Goal: Task Accomplishment & Management: Manage account settings

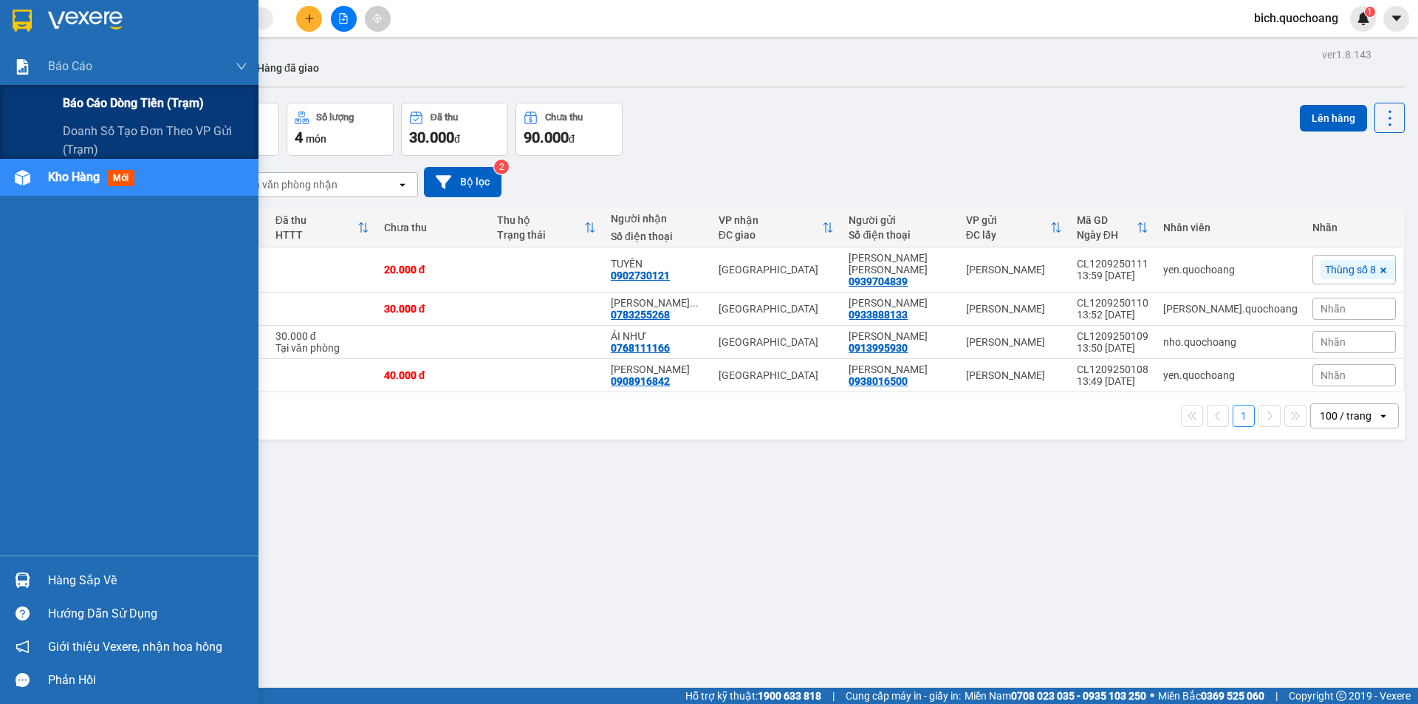
click at [99, 109] on span "Báo cáo dòng tiền (trạm)" at bounding box center [133, 103] width 141 height 18
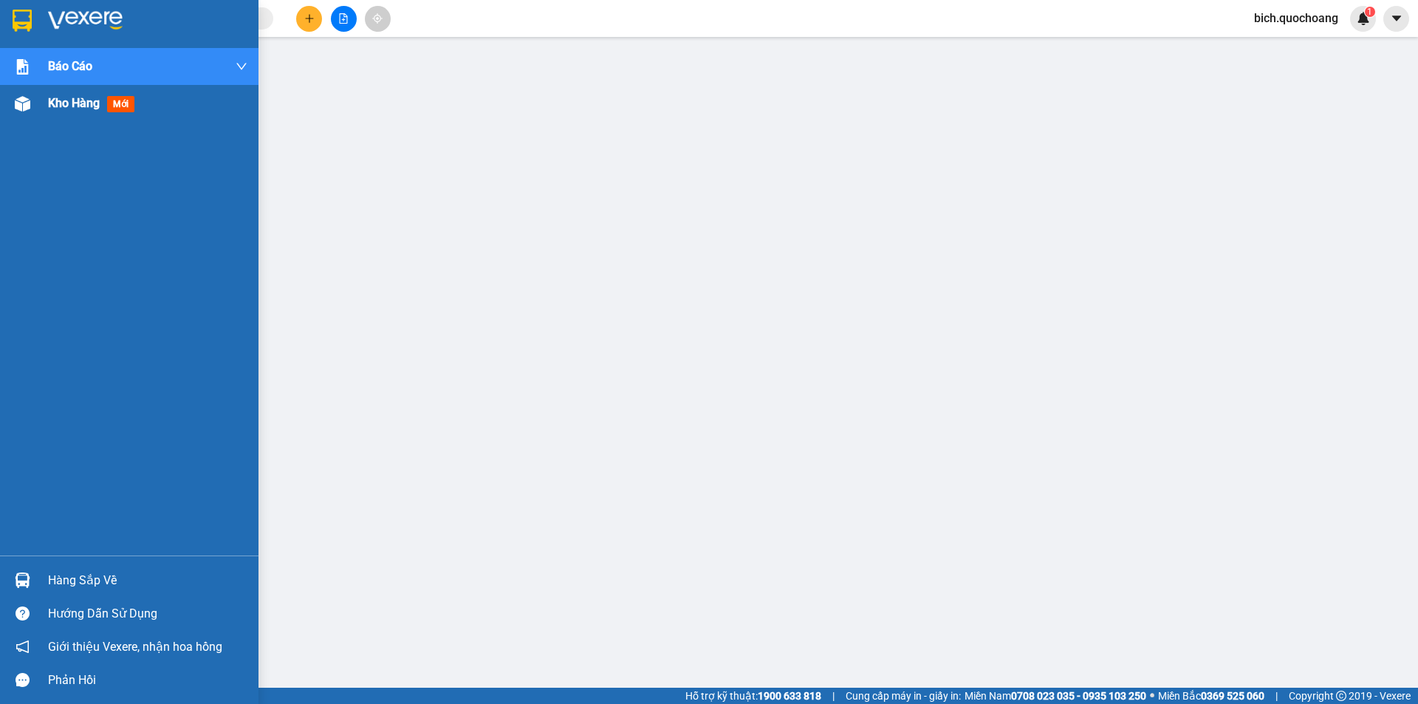
click at [83, 107] on span "Kho hàng" at bounding box center [74, 103] width 52 height 14
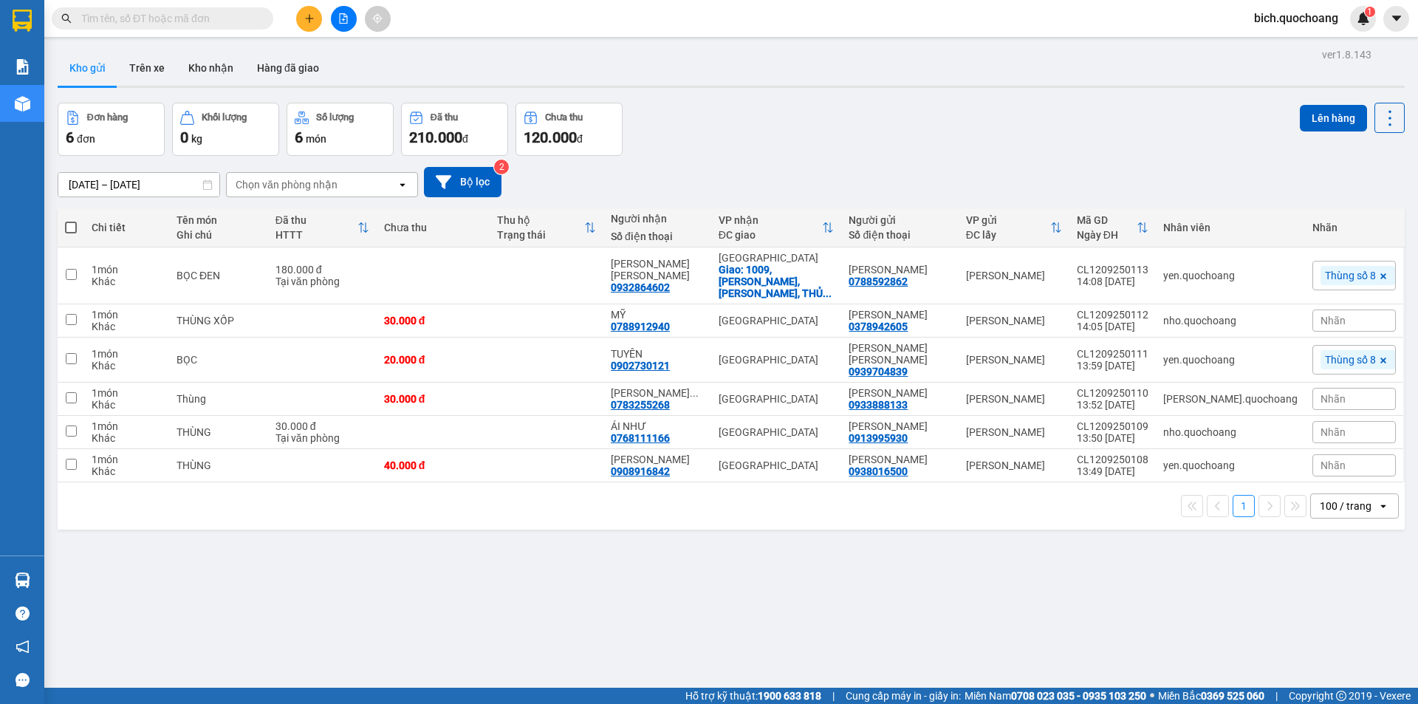
click at [207, 19] on input "text" at bounding box center [168, 18] width 174 height 16
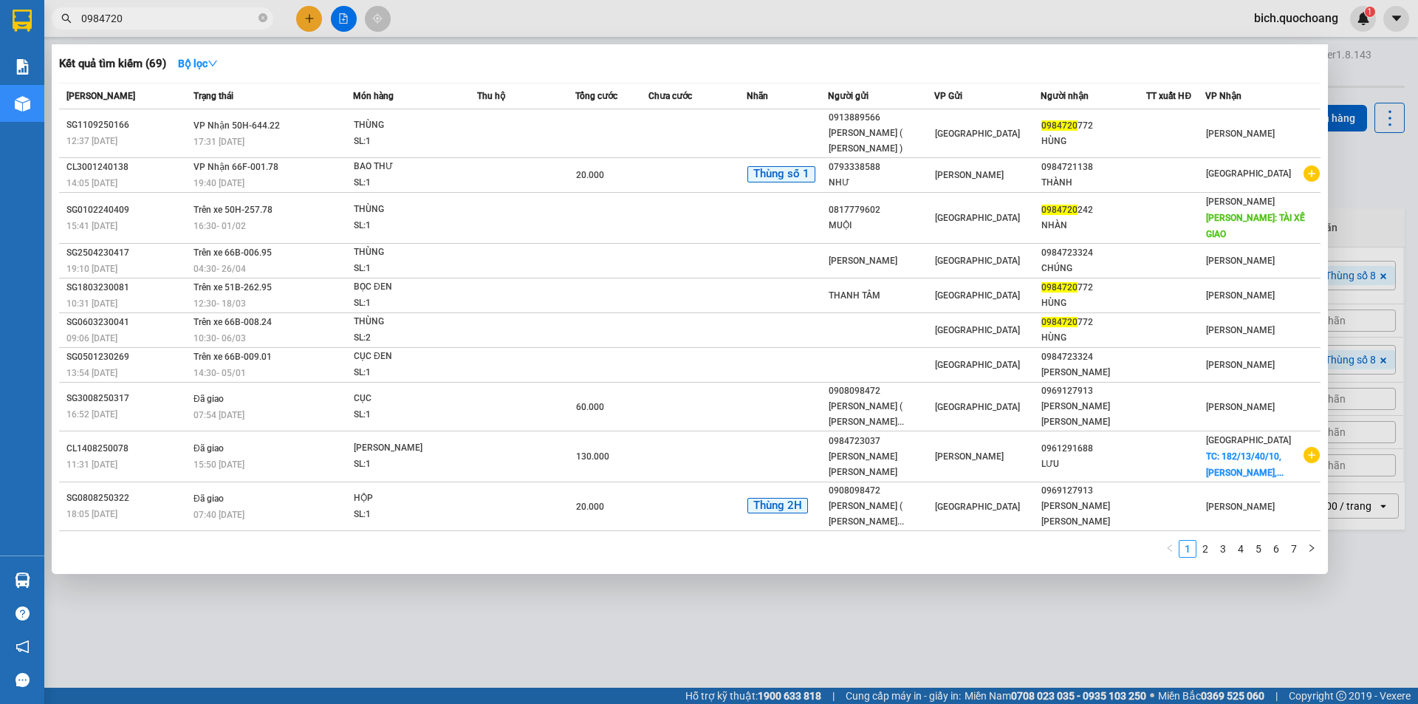
type input "0984720"
click at [258, 16] on span "0984720" at bounding box center [163, 18] width 222 height 22
click at [262, 13] on span at bounding box center [262, 19] width 9 height 14
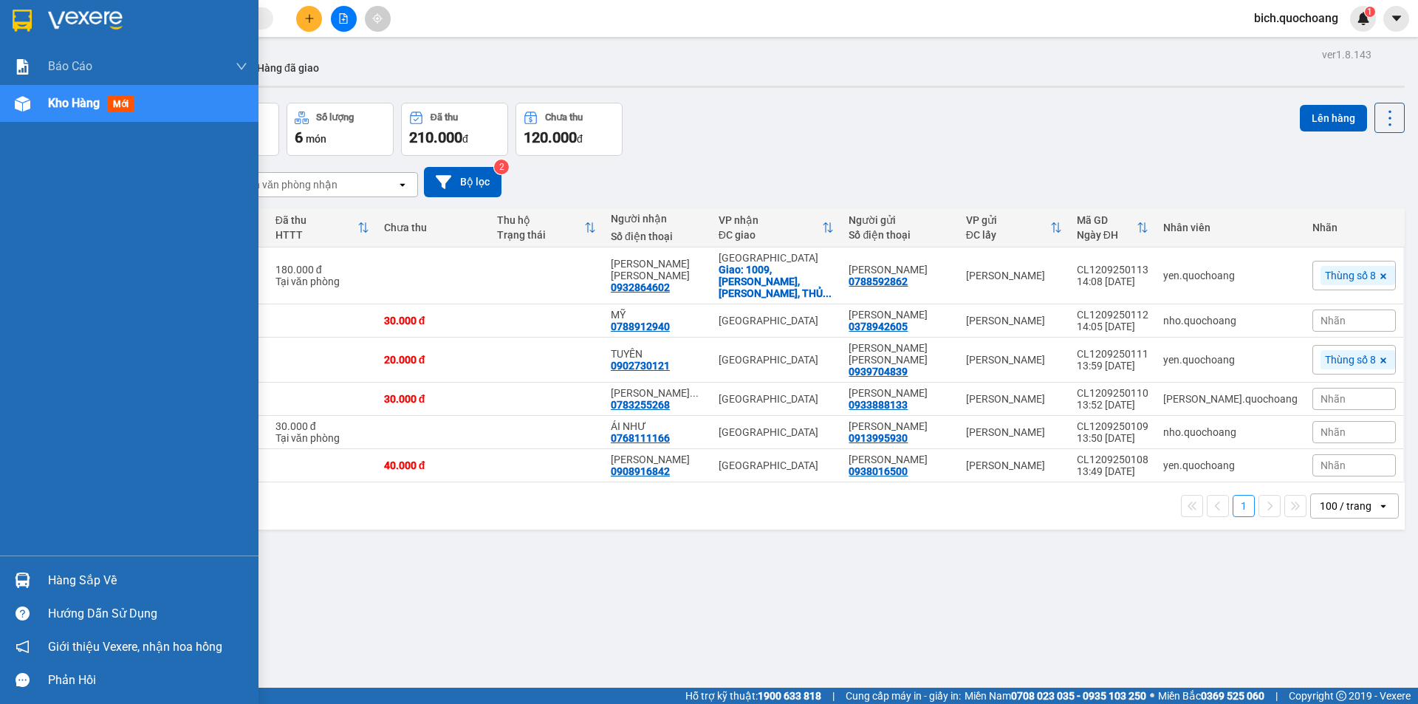
click at [110, 575] on div "Hàng sắp về" at bounding box center [147, 580] width 199 height 22
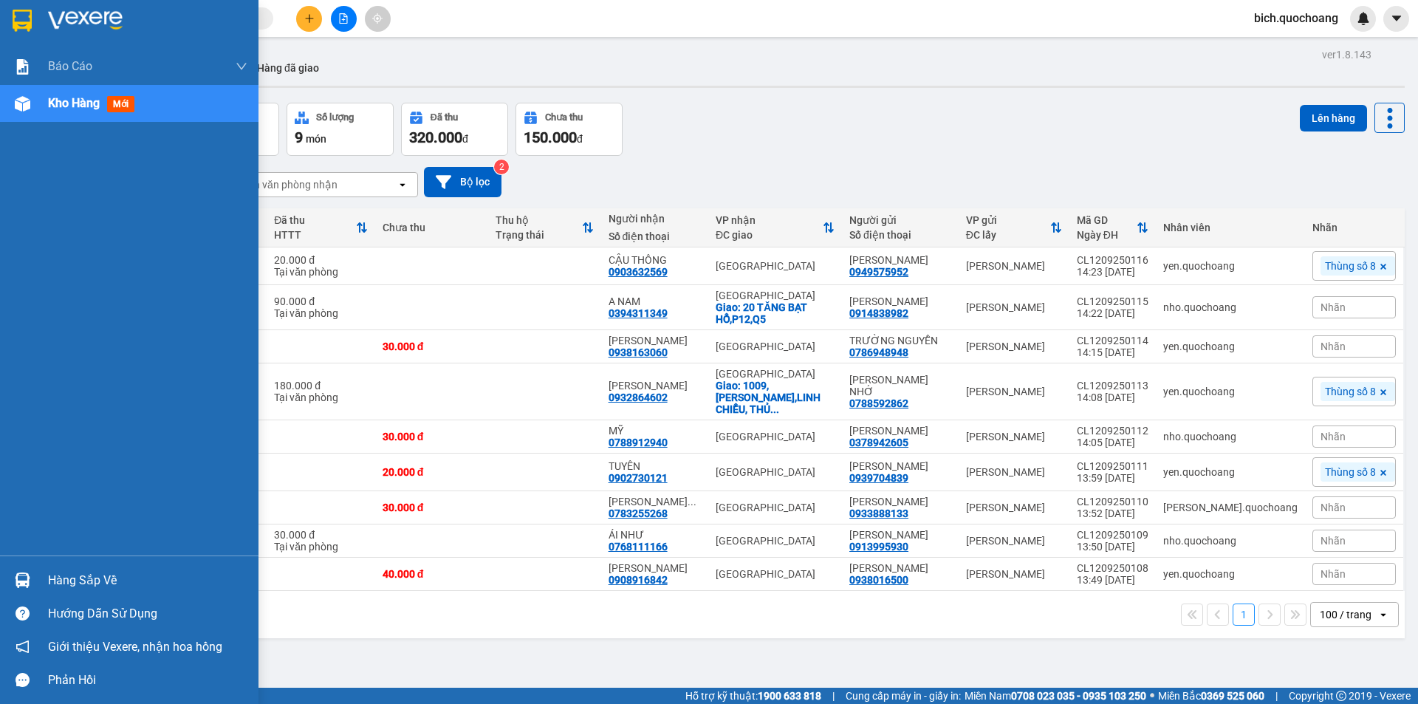
click at [72, 581] on div "Hàng sắp về" at bounding box center [147, 580] width 199 height 22
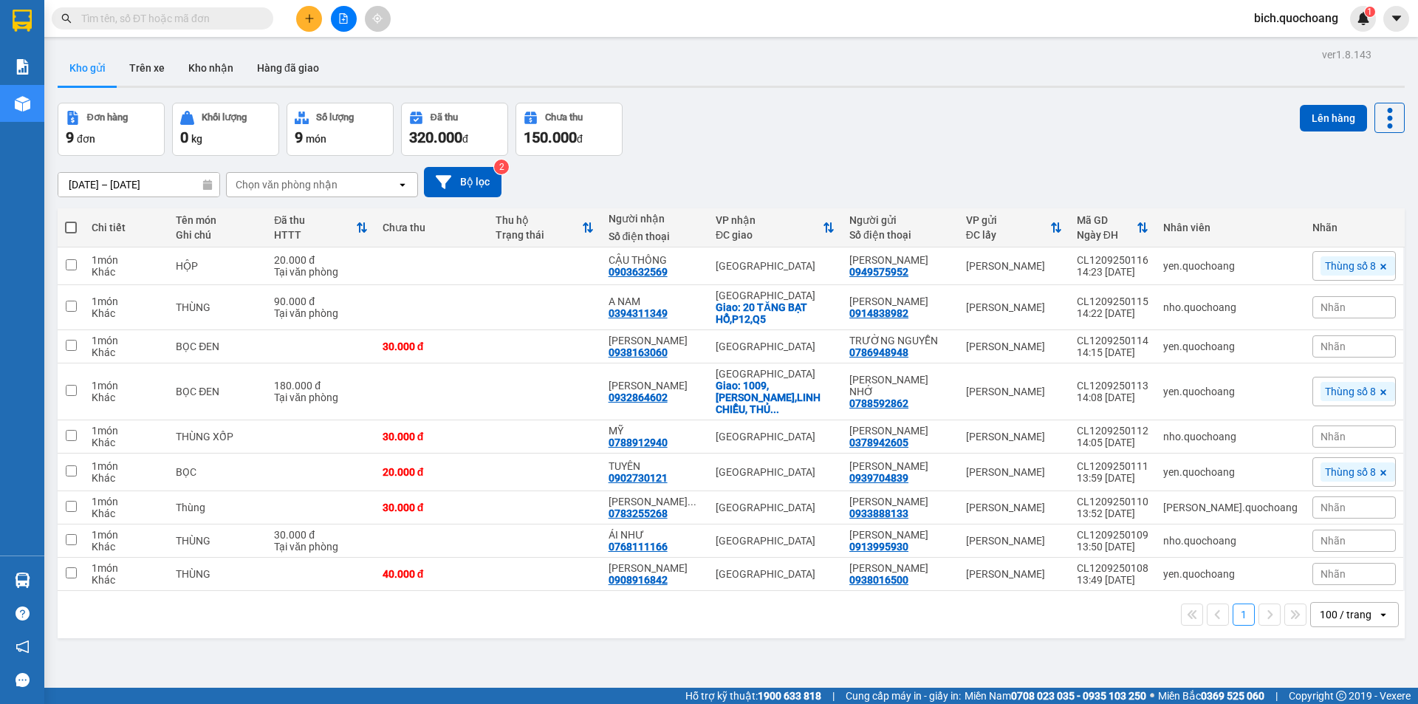
click at [941, 112] on section "Kết quả tìm kiếm ( 0 ) Bộ lọc No Data bich.quochoang 1 Báo cáo Báo cáo dòng tiề…" at bounding box center [709, 352] width 1418 height 704
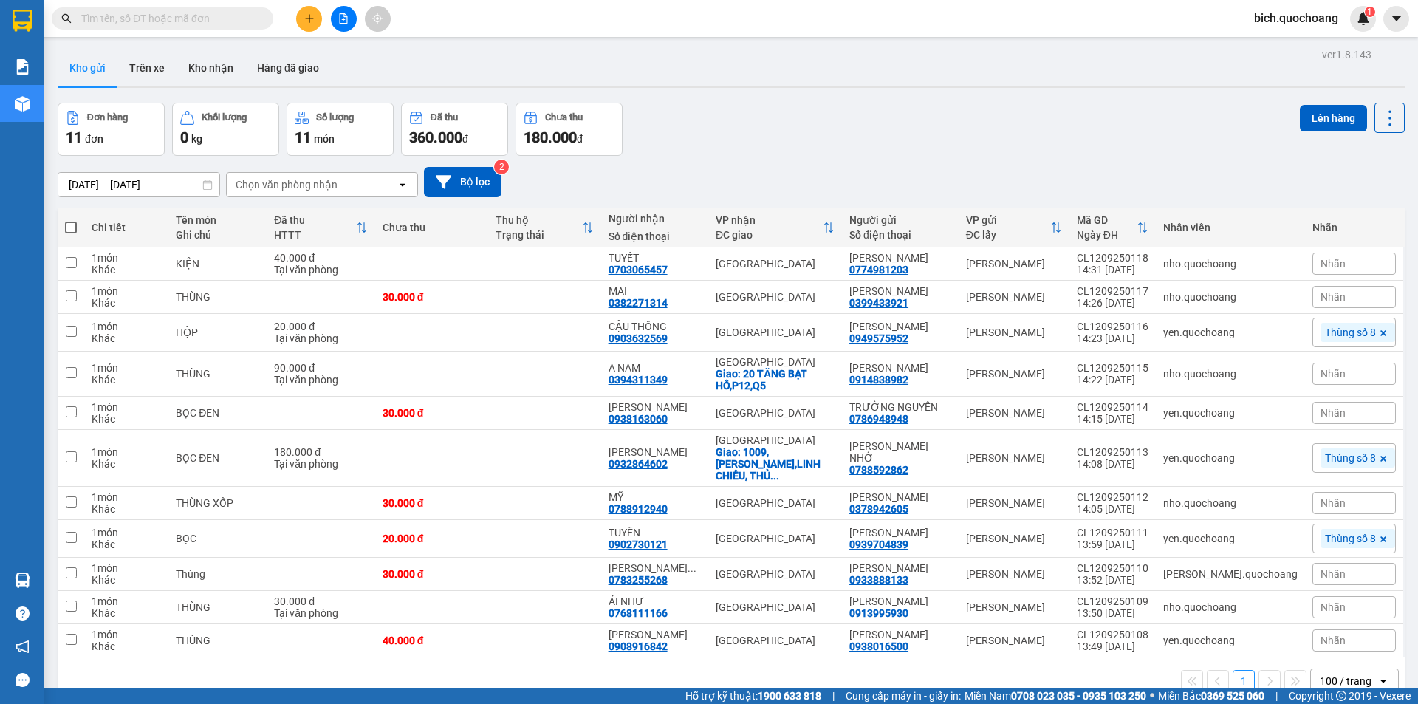
click at [72, 224] on span at bounding box center [71, 228] width 12 height 12
click at [71, 220] on input "checkbox" at bounding box center [71, 220] width 0 height 0
checkbox input "true"
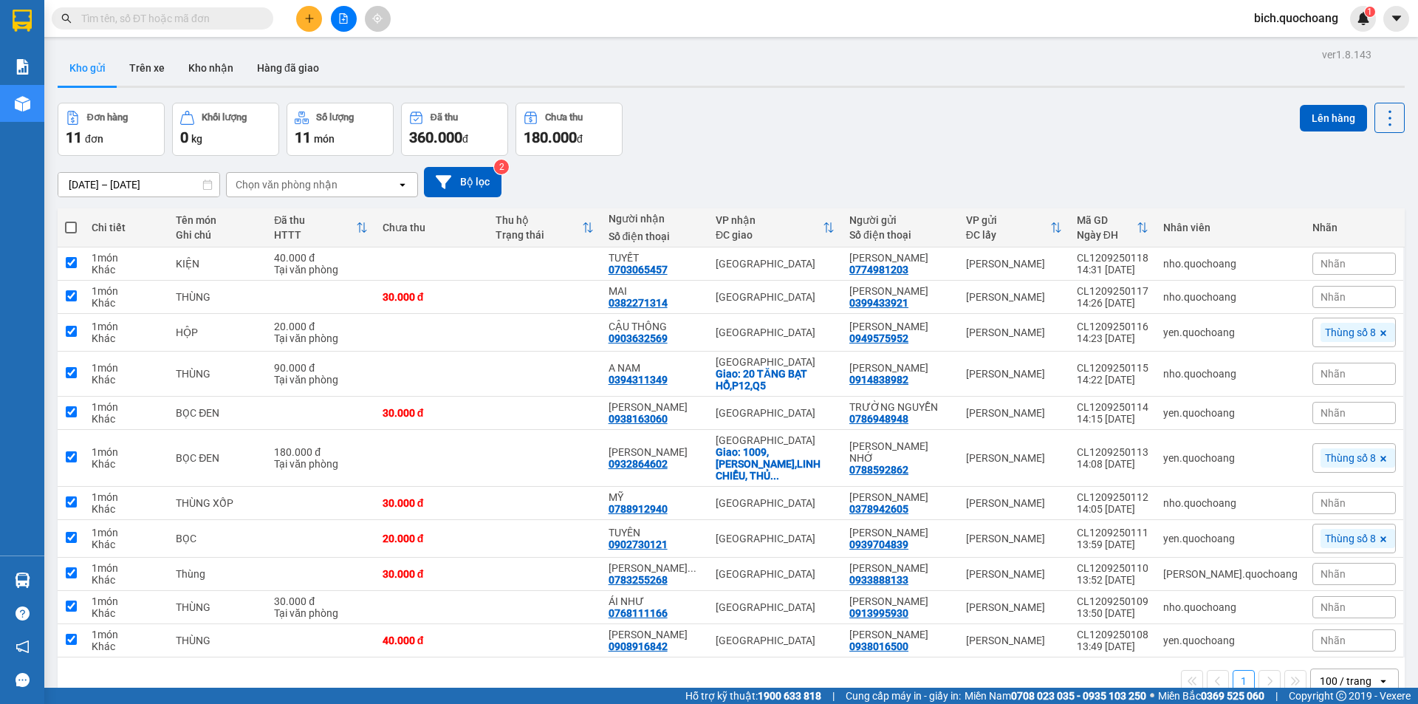
checkbox input "true"
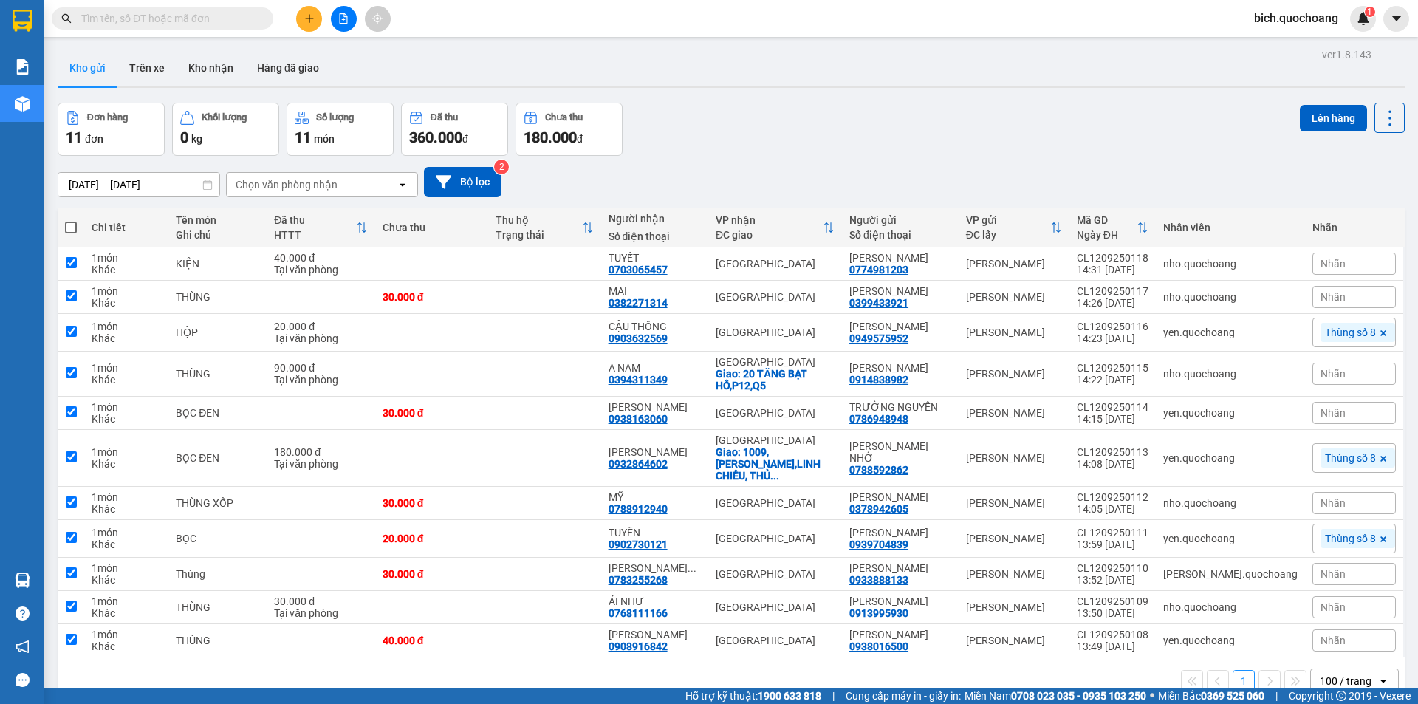
checkbox input "true"
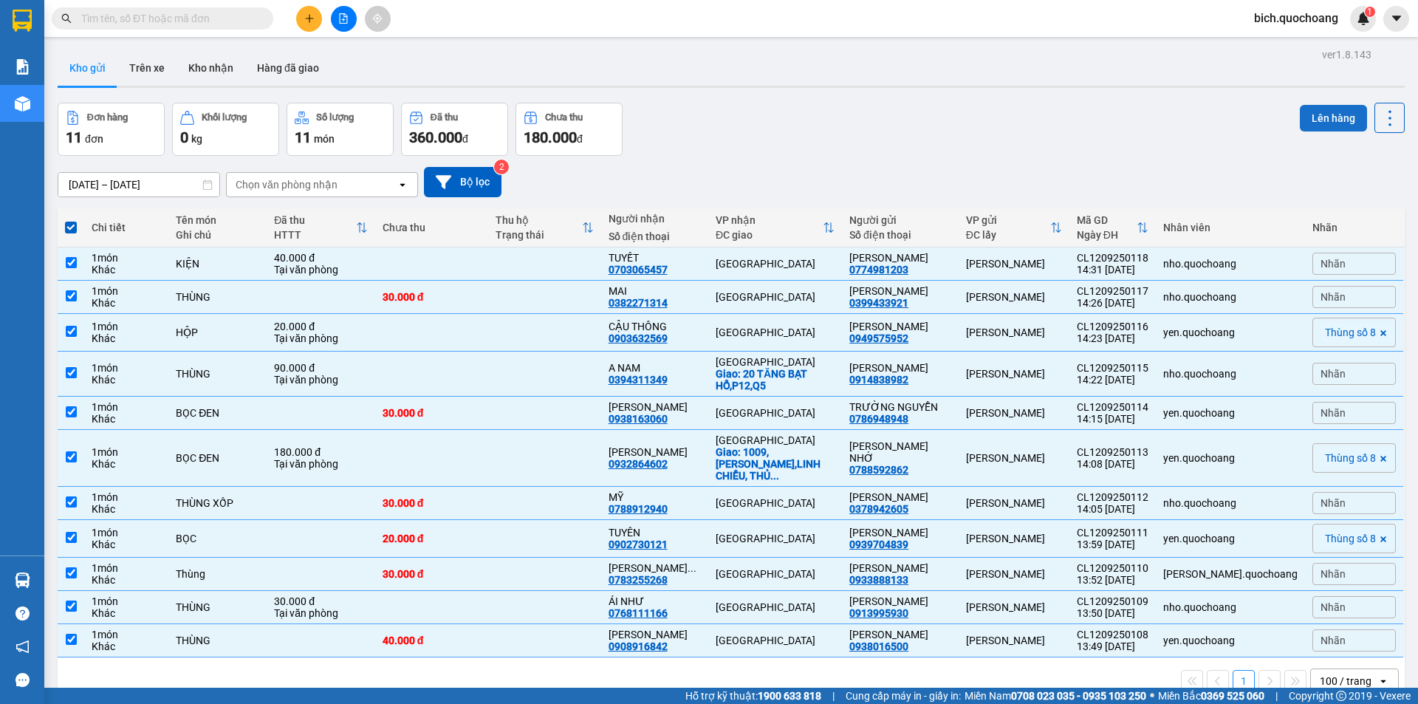
click at [1333, 123] on button "Lên hàng" at bounding box center [1333, 118] width 67 height 27
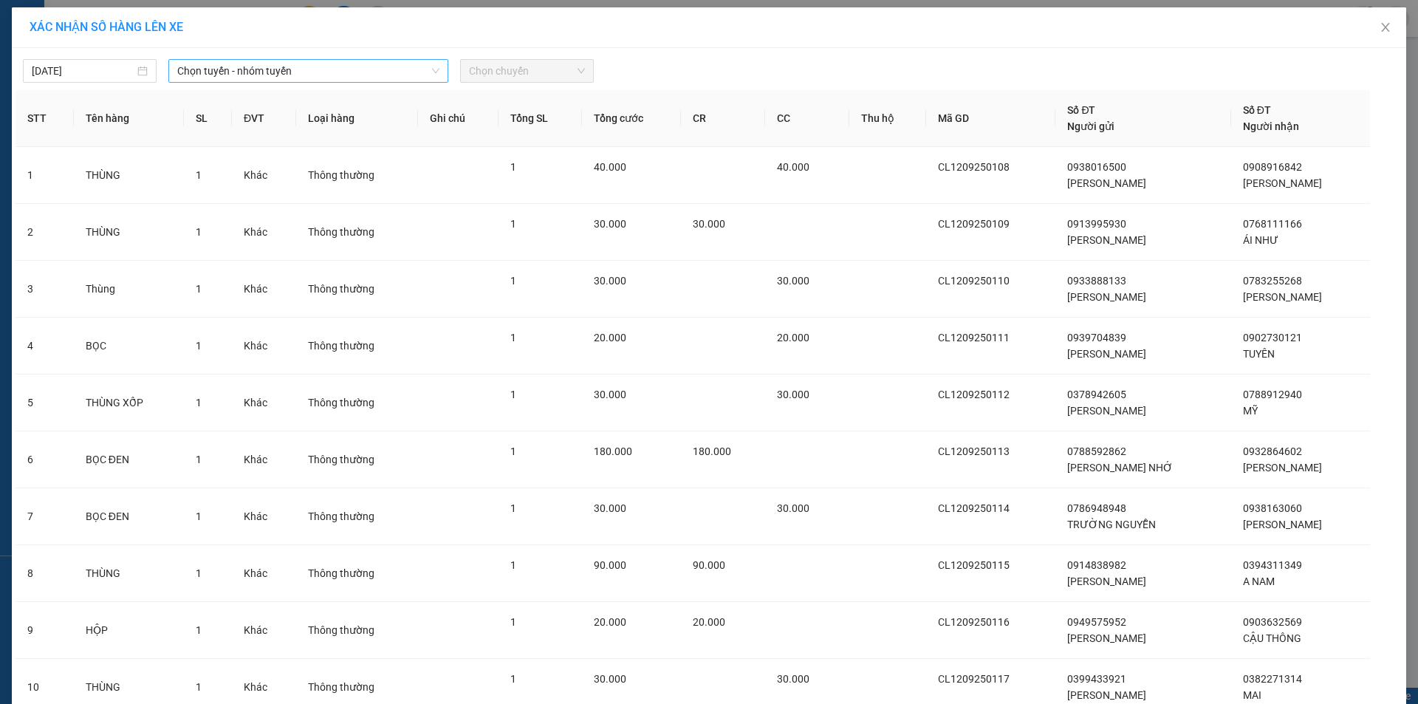
click at [327, 69] on span "Chọn tuyến - nhóm tuyến" at bounding box center [308, 71] width 262 height 22
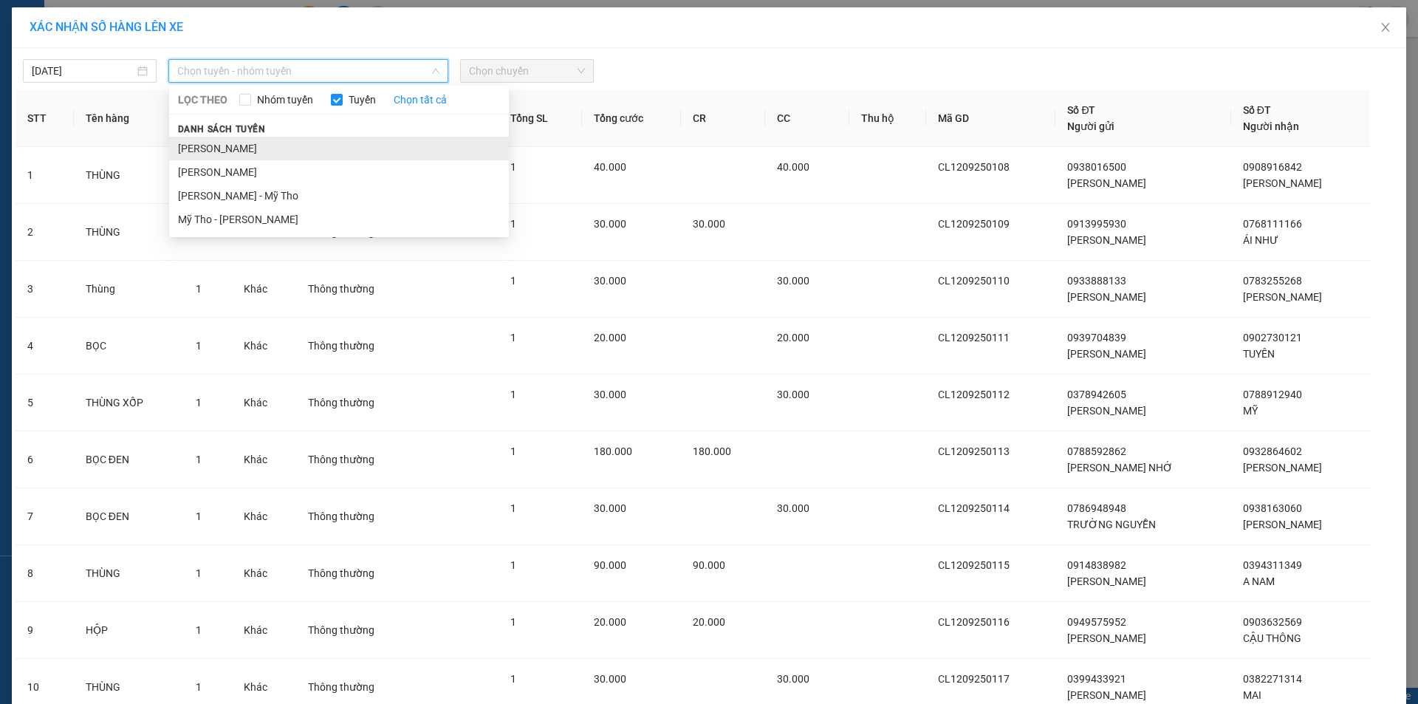
click at [269, 146] on li "Cao Lãnh - Hồ Chí Minh" at bounding box center [339, 149] width 340 height 24
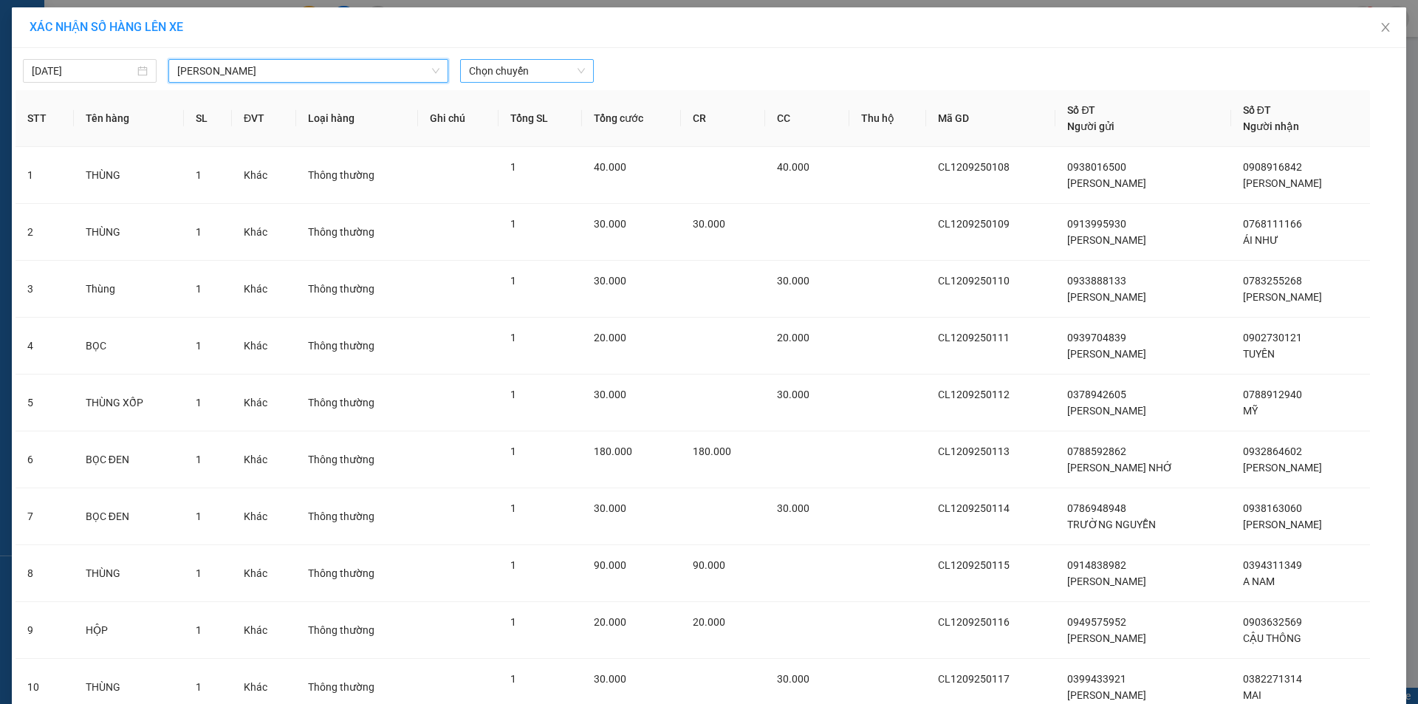
click at [535, 72] on span "Chọn chuyến" at bounding box center [527, 71] width 116 height 22
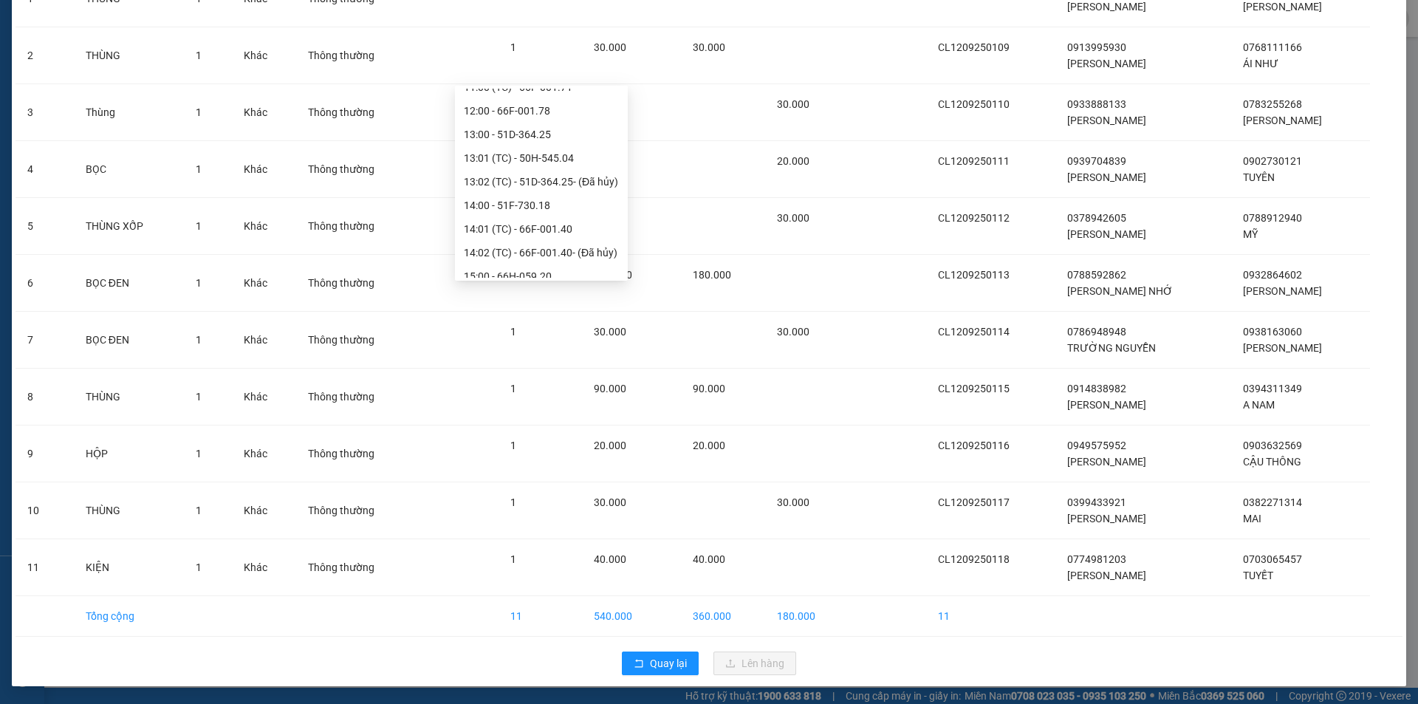
scroll to position [591, 0]
click at [534, 244] on div "15:00 - 66H-059.20" at bounding box center [541, 242] width 155 height 16
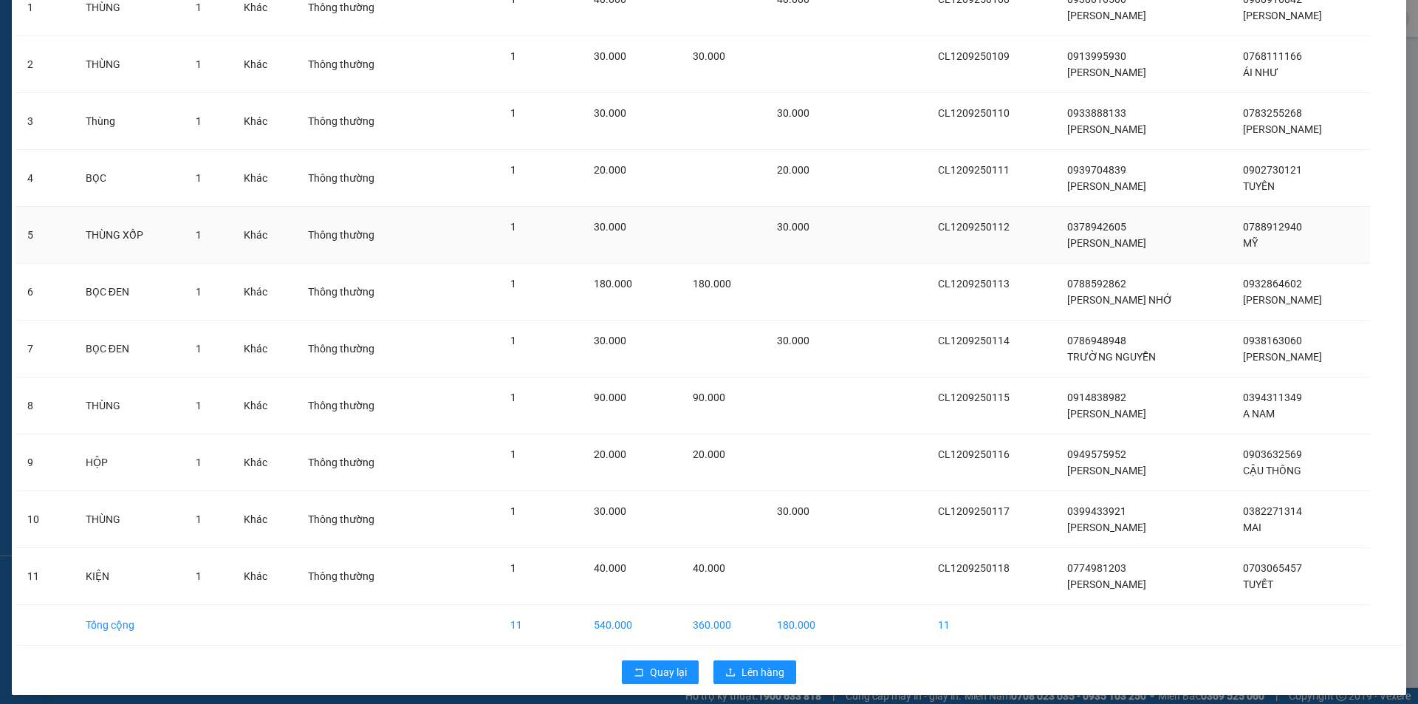
scroll to position [185, 0]
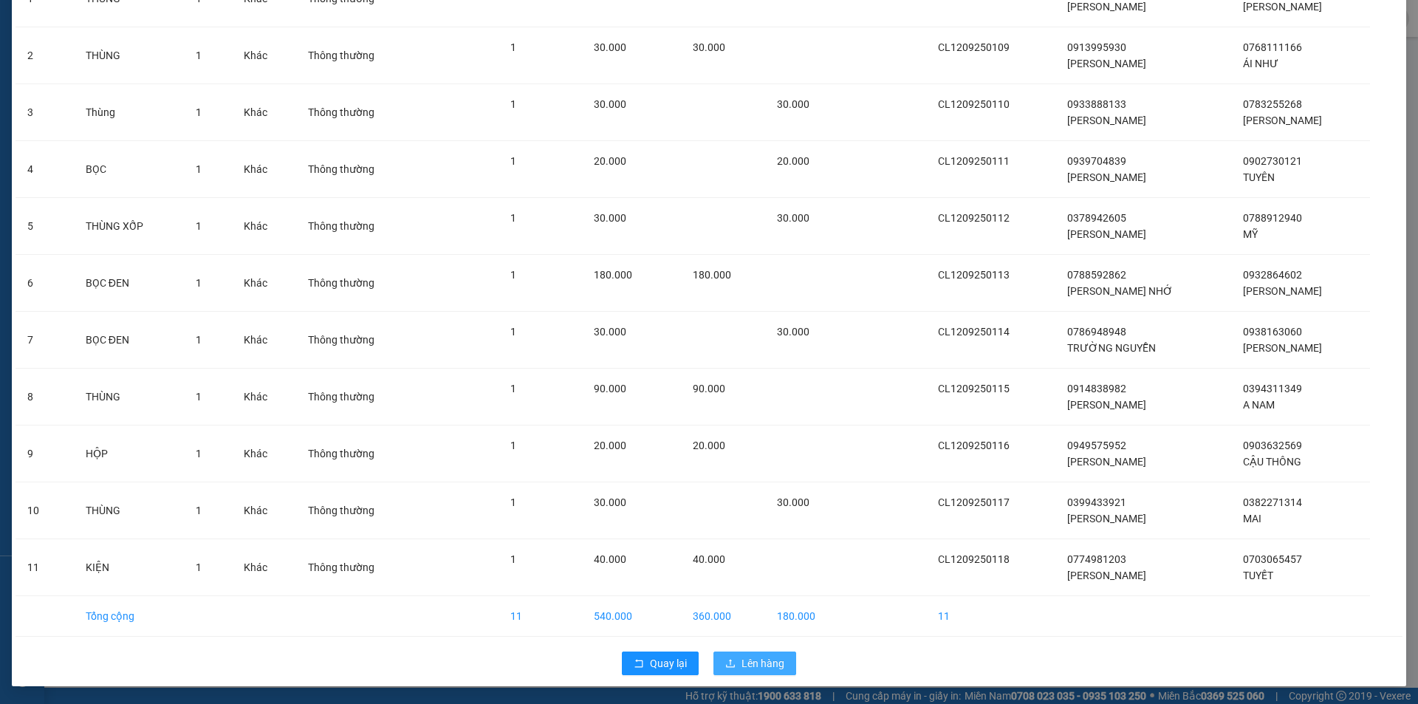
click at [744, 656] on span "Lên hàng" at bounding box center [762, 663] width 43 height 16
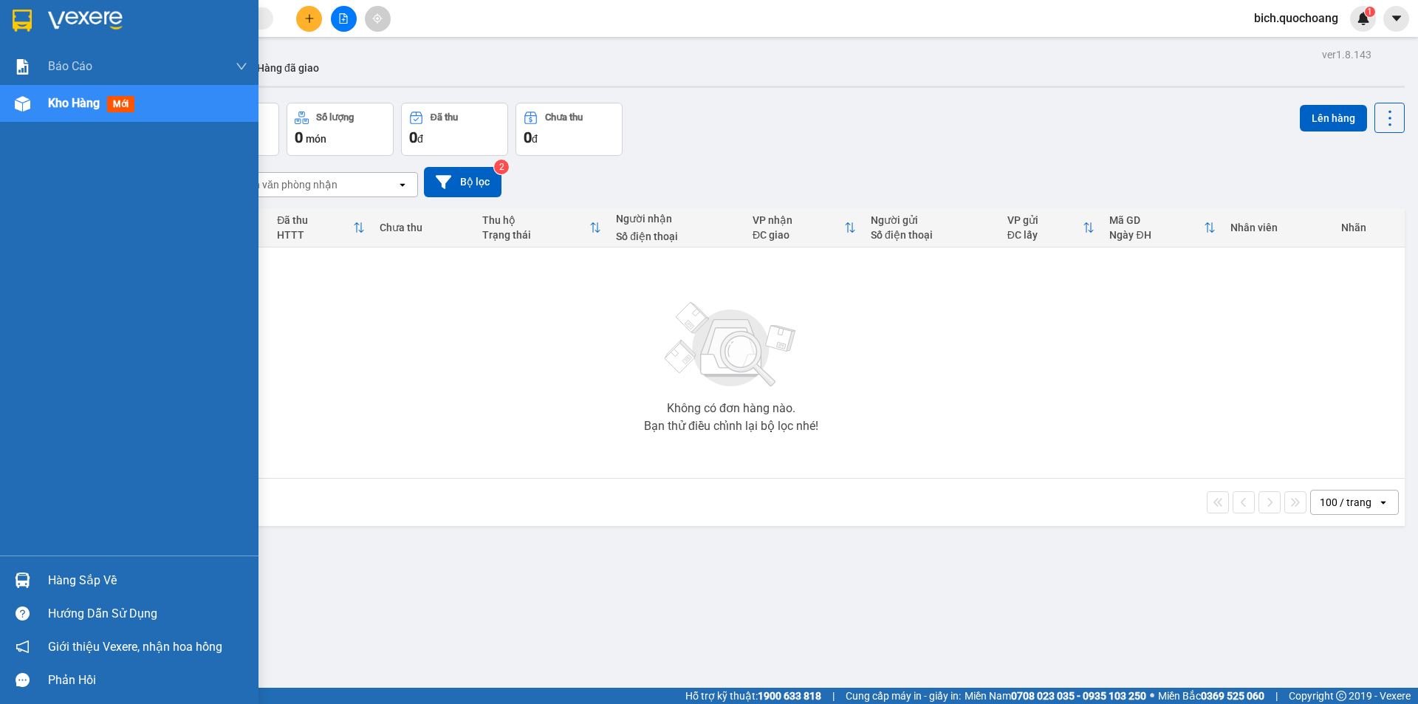
click at [78, 582] on div "Hàng sắp về" at bounding box center [147, 580] width 199 height 22
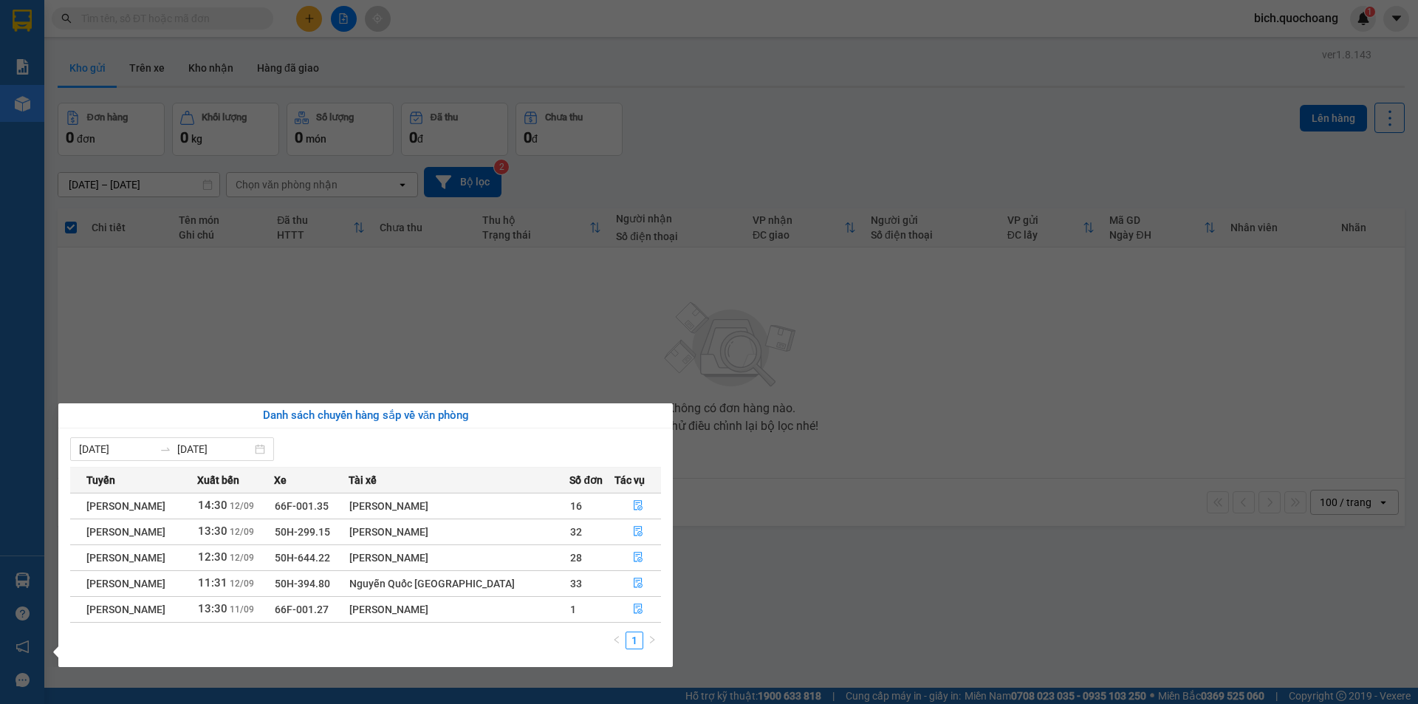
click at [858, 600] on section "Kết quả tìm kiếm ( 0 ) Bộ lọc No Data bich.quochoang 1 Báo cáo Báo cáo dòng tiề…" at bounding box center [709, 352] width 1418 height 704
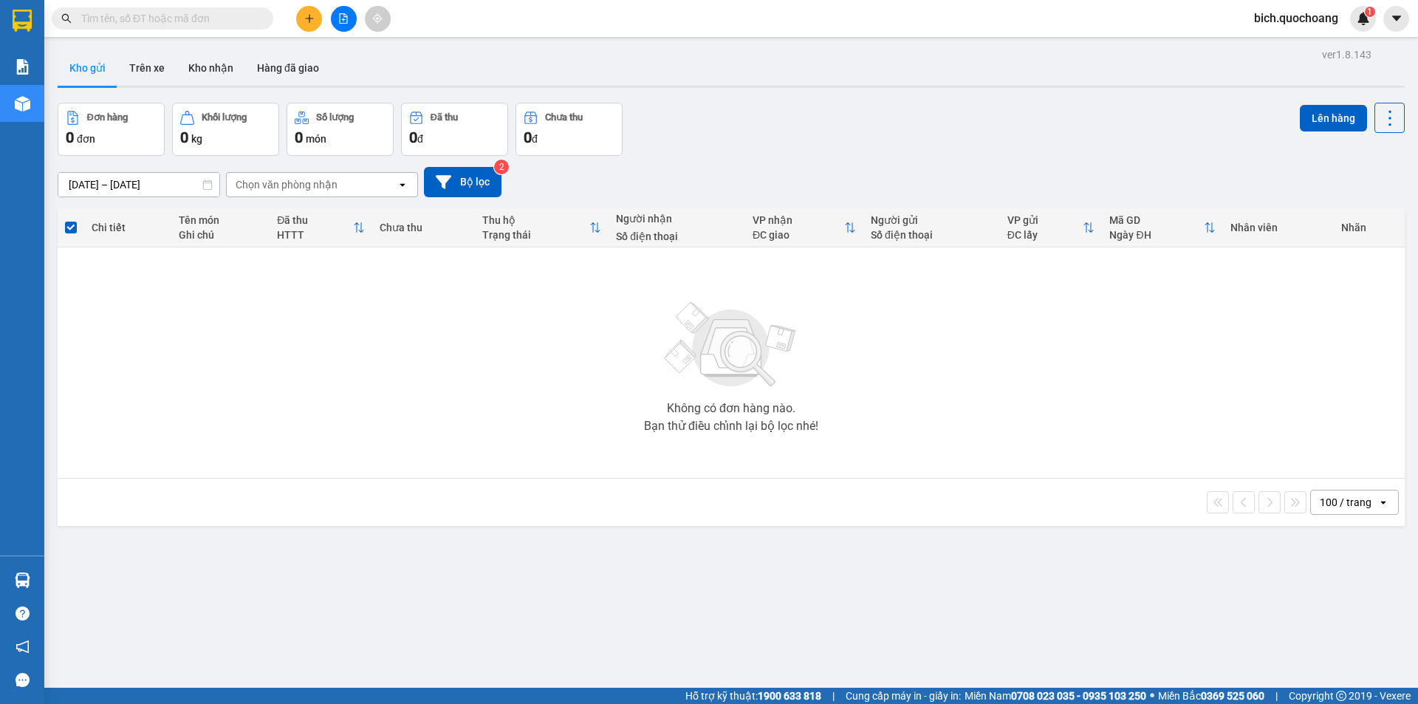
click at [167, 18] on input "text" at bounding box center [168, 18] width 174 height 16
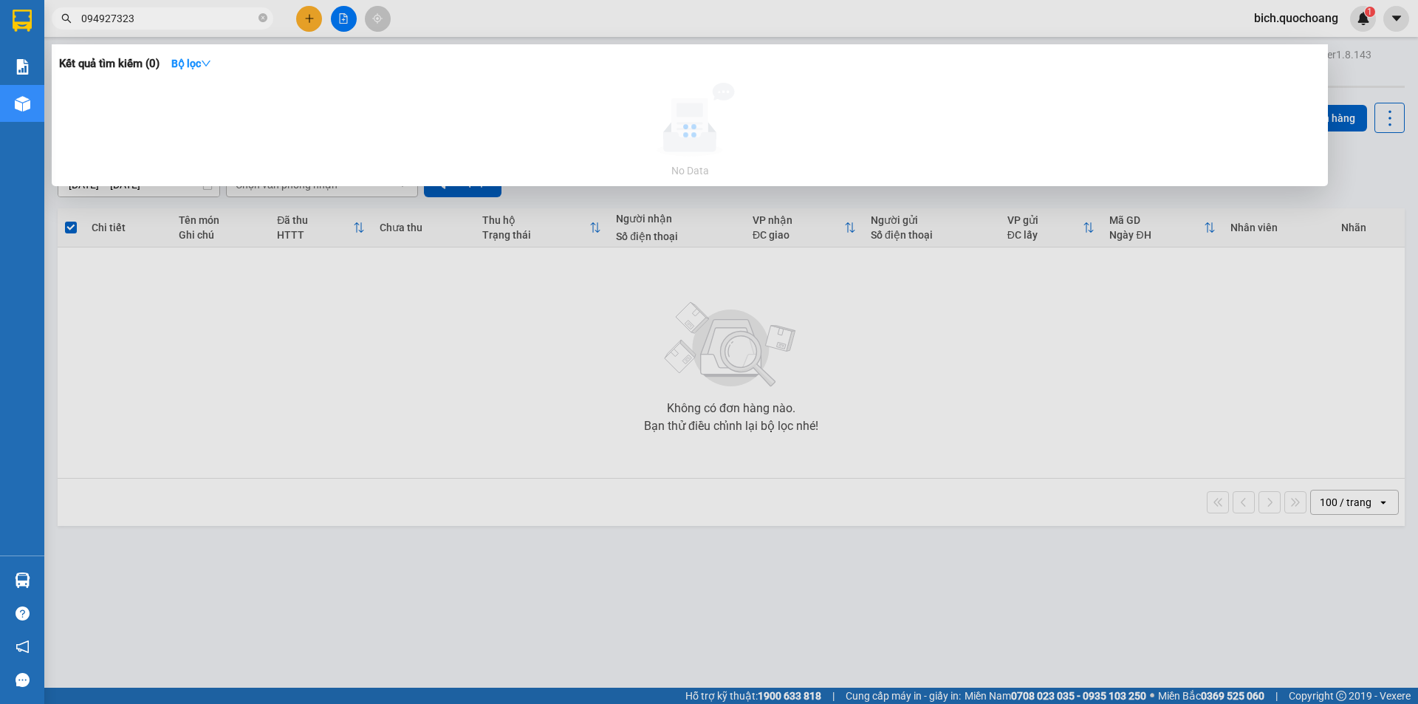
type input "0949273237"
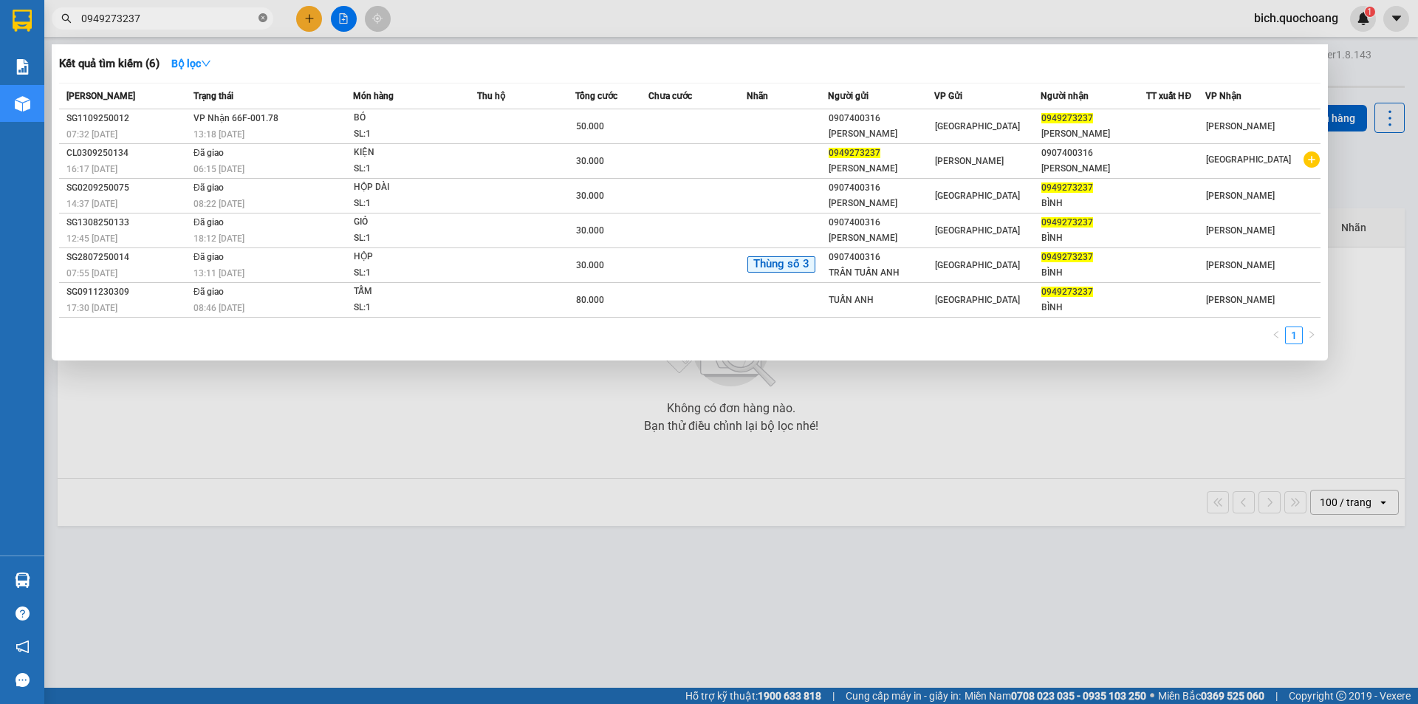
click at [262, 18] on icon "close-circle" at bounding box center [262, 17] width 9 height 9
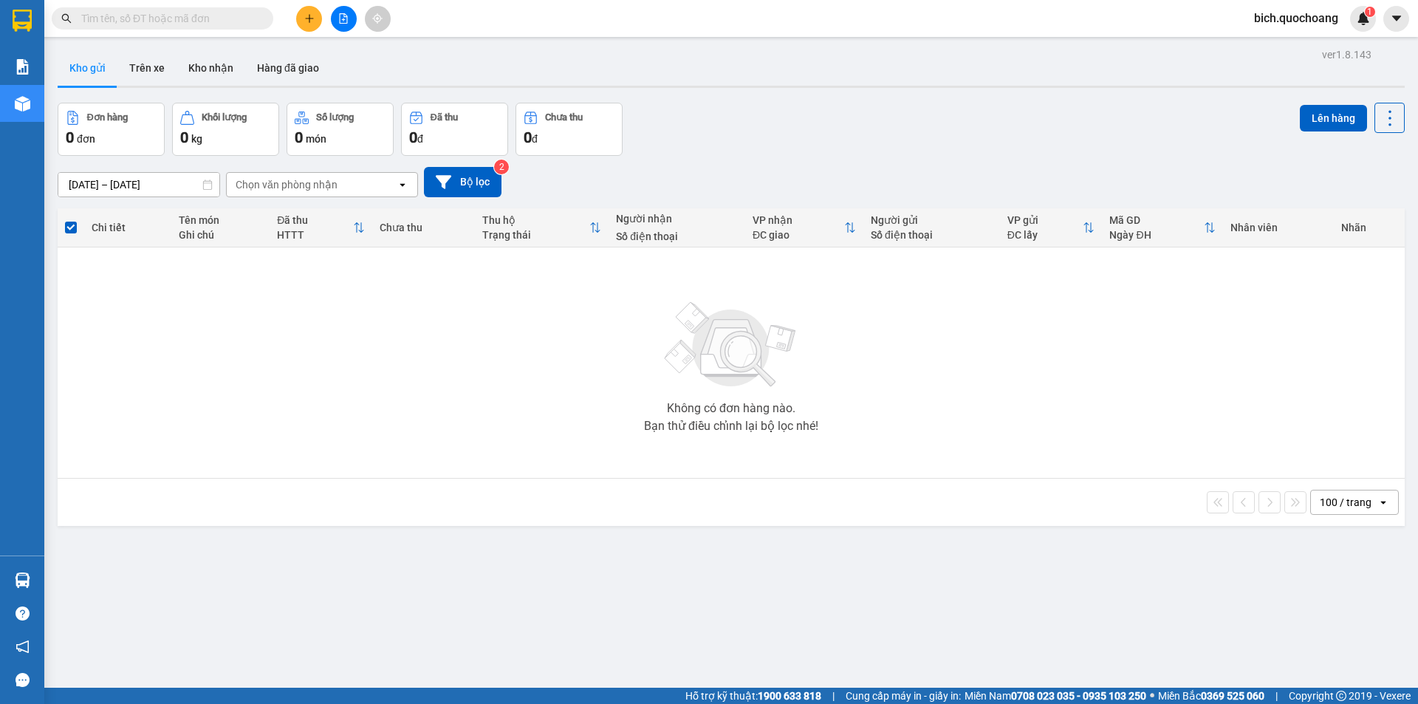
click at [489, 414] on div "Không có đơn hàng nào. Bạn thử điều chỉnh lại bộ lọc nhé!" at bounding box center [731, 363] width 1332 height 222
click at [187, 12] on input "text" at bounding box center [168, 18] width 174 height 16
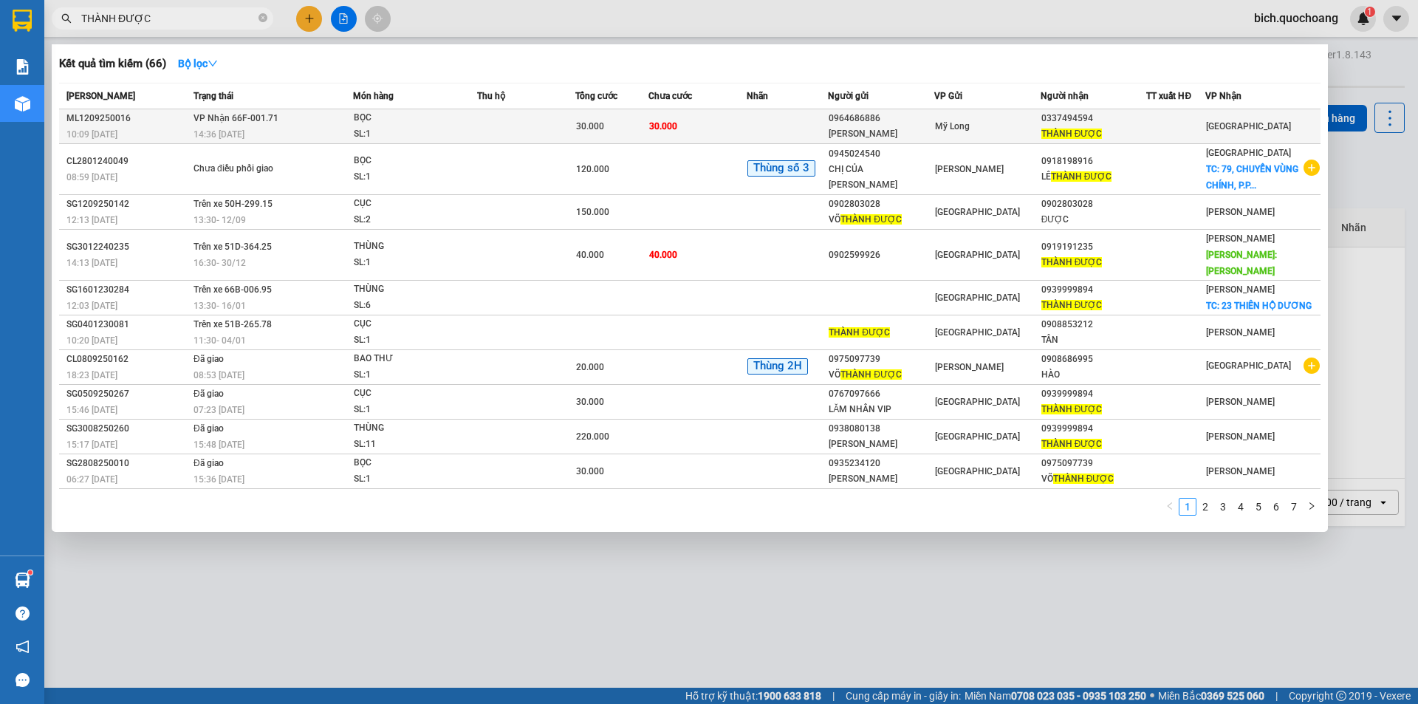
type input "THÀNH ĐƯỢC"
click at [428, 139] on div "SL: 1" at bounding box center [409, 134] width 111 height 16
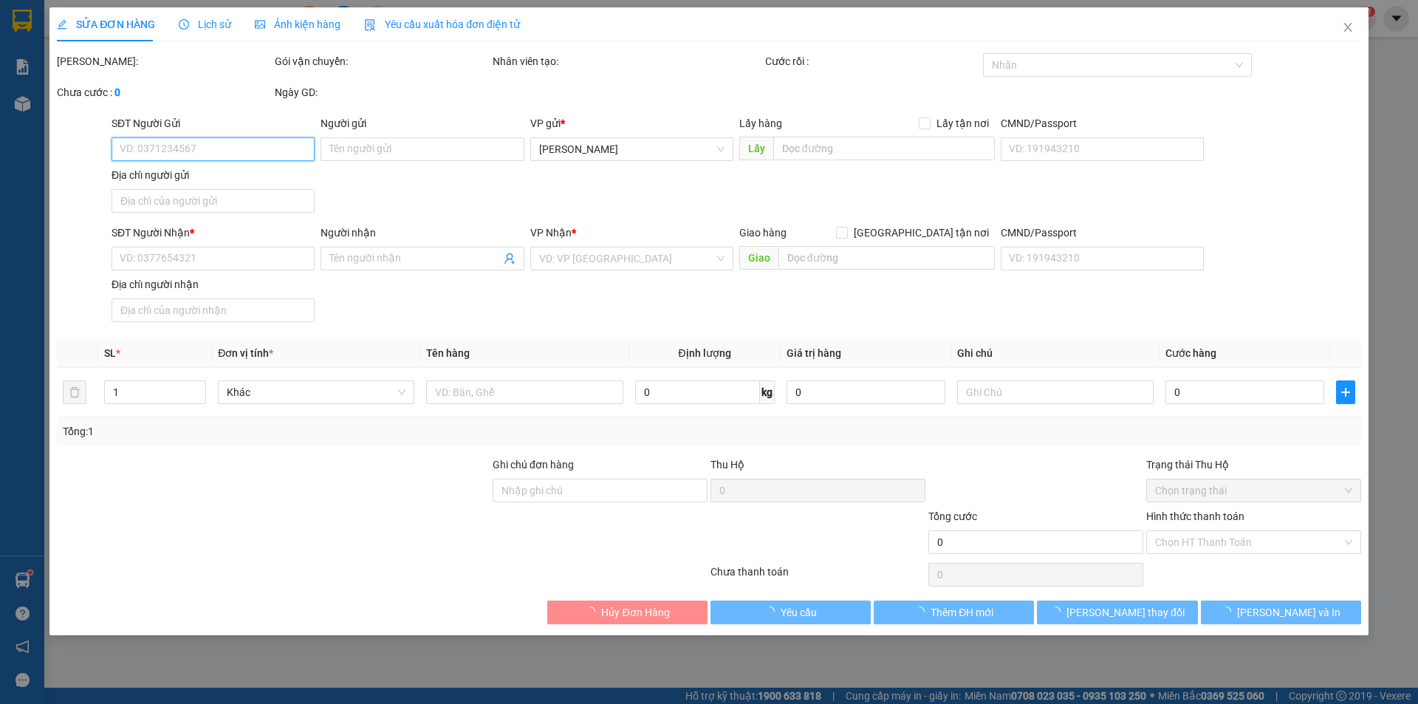
type input "0964686886"
type input "NGUYỄN THỊ DIỄM THÚY"
type input "ẤP 3,BÌNH HÀNG TRUNG, ĐỒNG THÁP"
type input "0337494594"
type input "THÀNH ĐƯỢC"
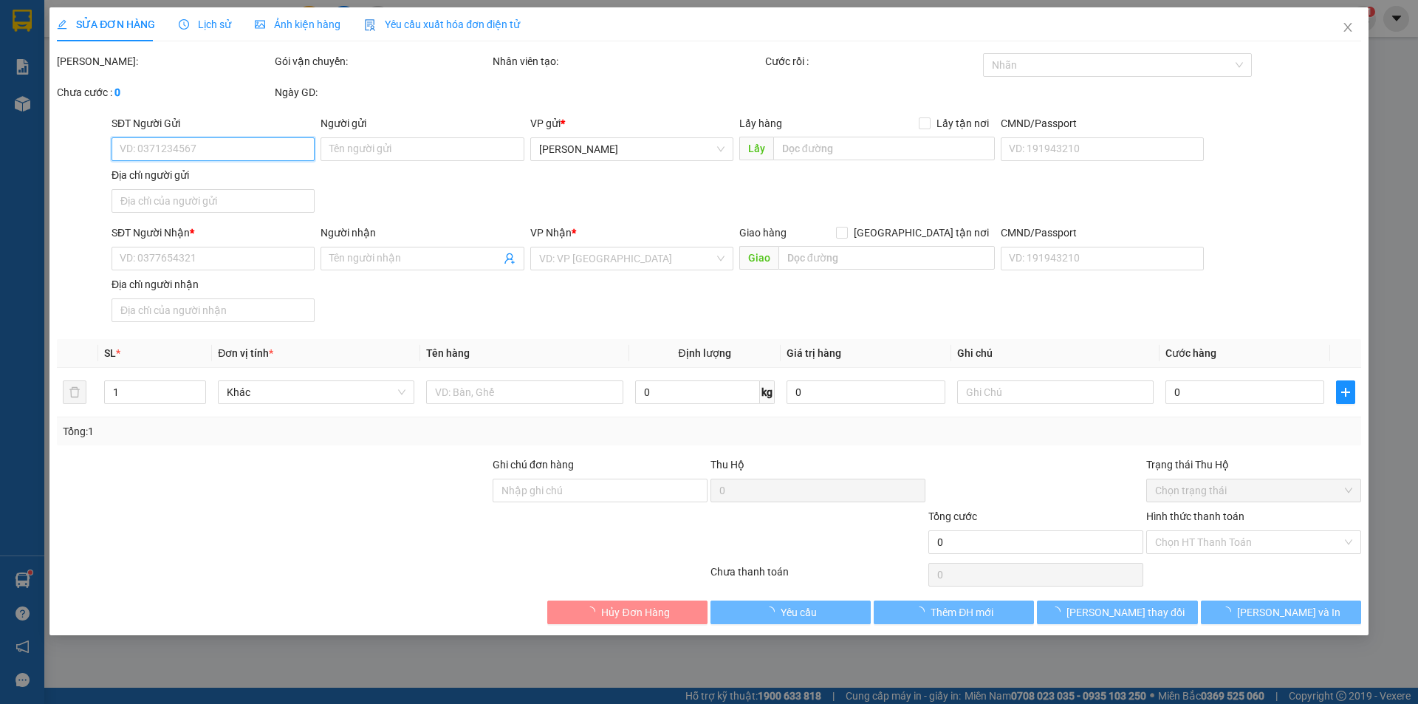
type input "30.000"
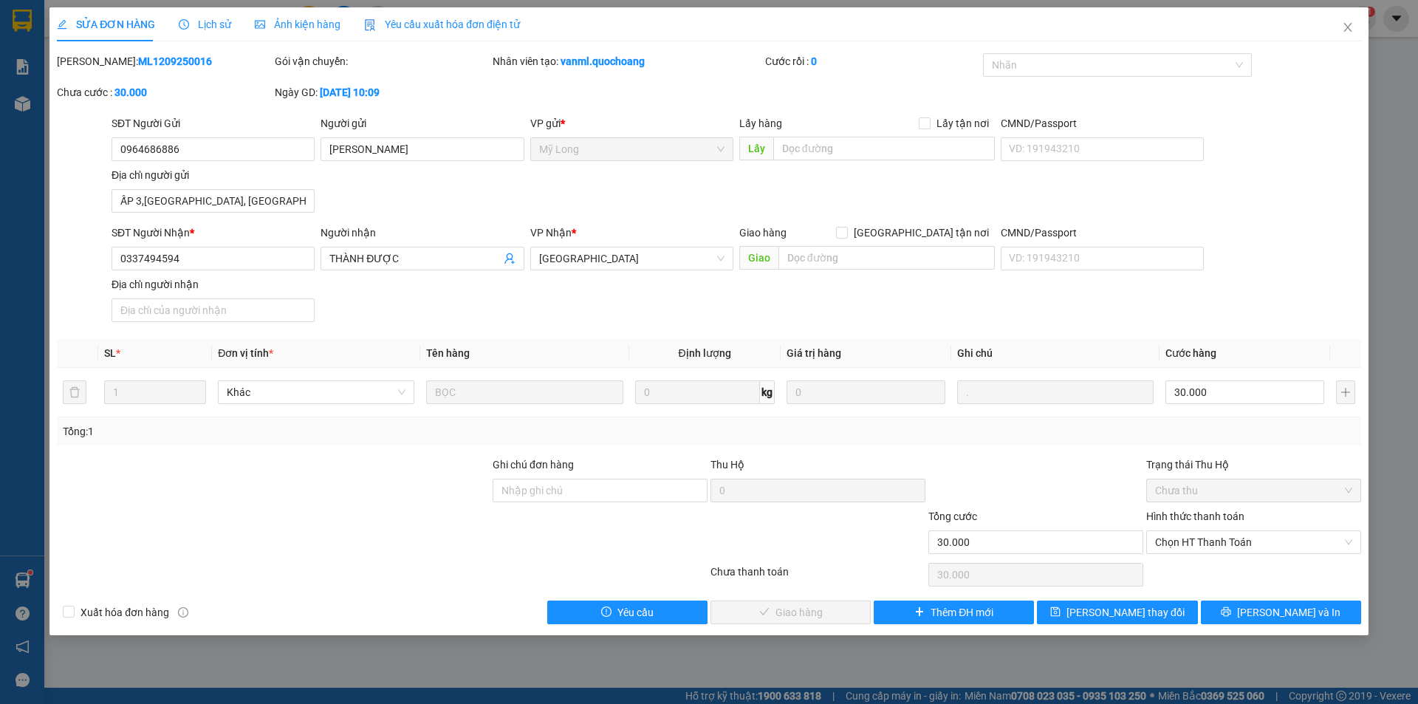
click at [216, 18] on span "Lịch sử" at bounding box center [205, 24] width 52 height 12
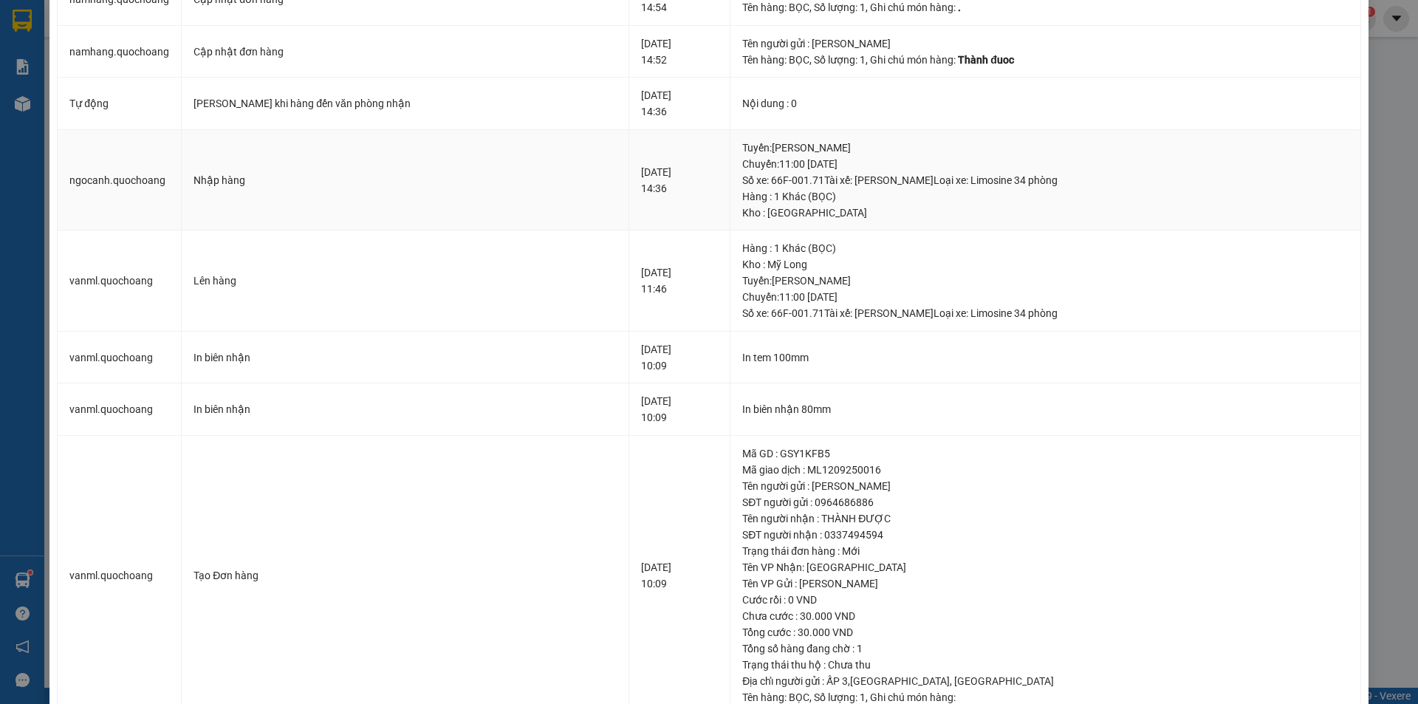
scroll to position [148, 0]
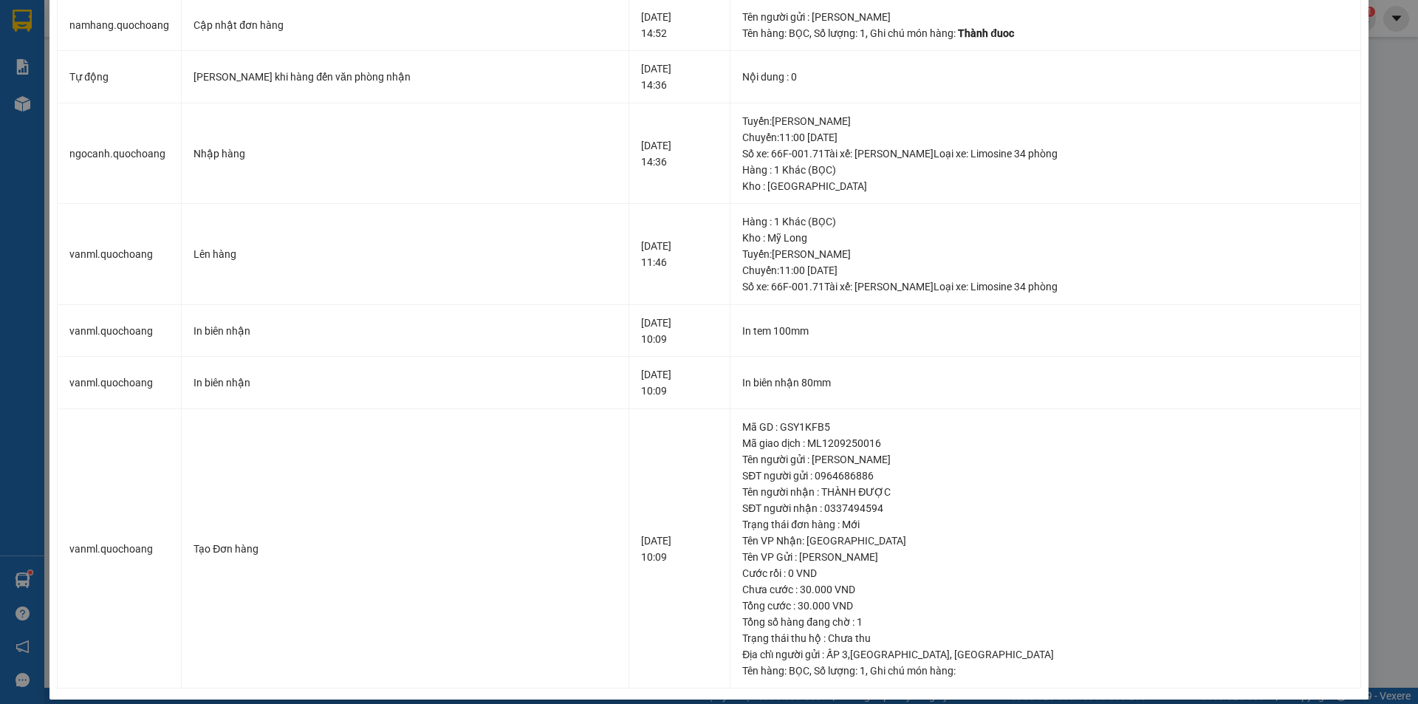
click at [35, 106] on div "SỬA ĐƠN HÀNG Lịch sử Ảnh kiện hàng Yêu cầu xuất hóa đơn điện tử Total Paid Fee …" at bounding box center [709, 352] width 1418 height 704
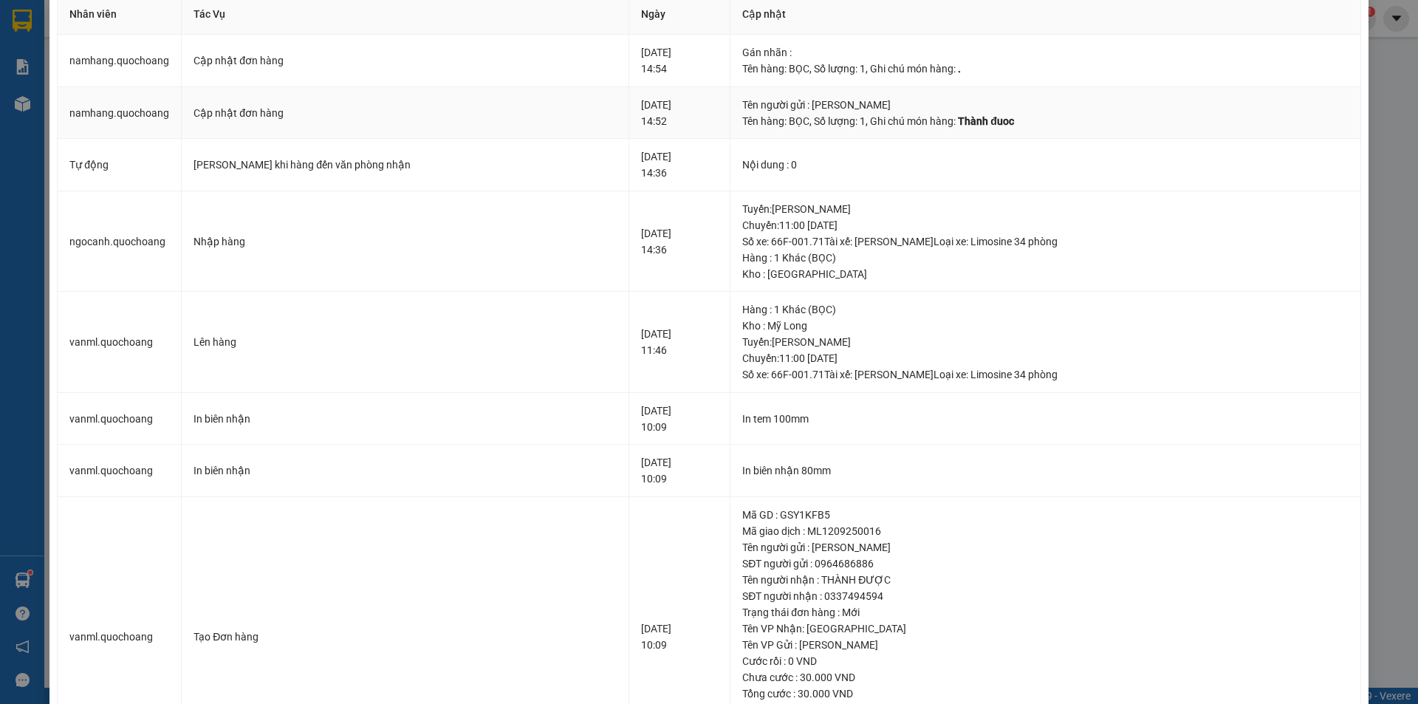
scroll to position [0, 0]
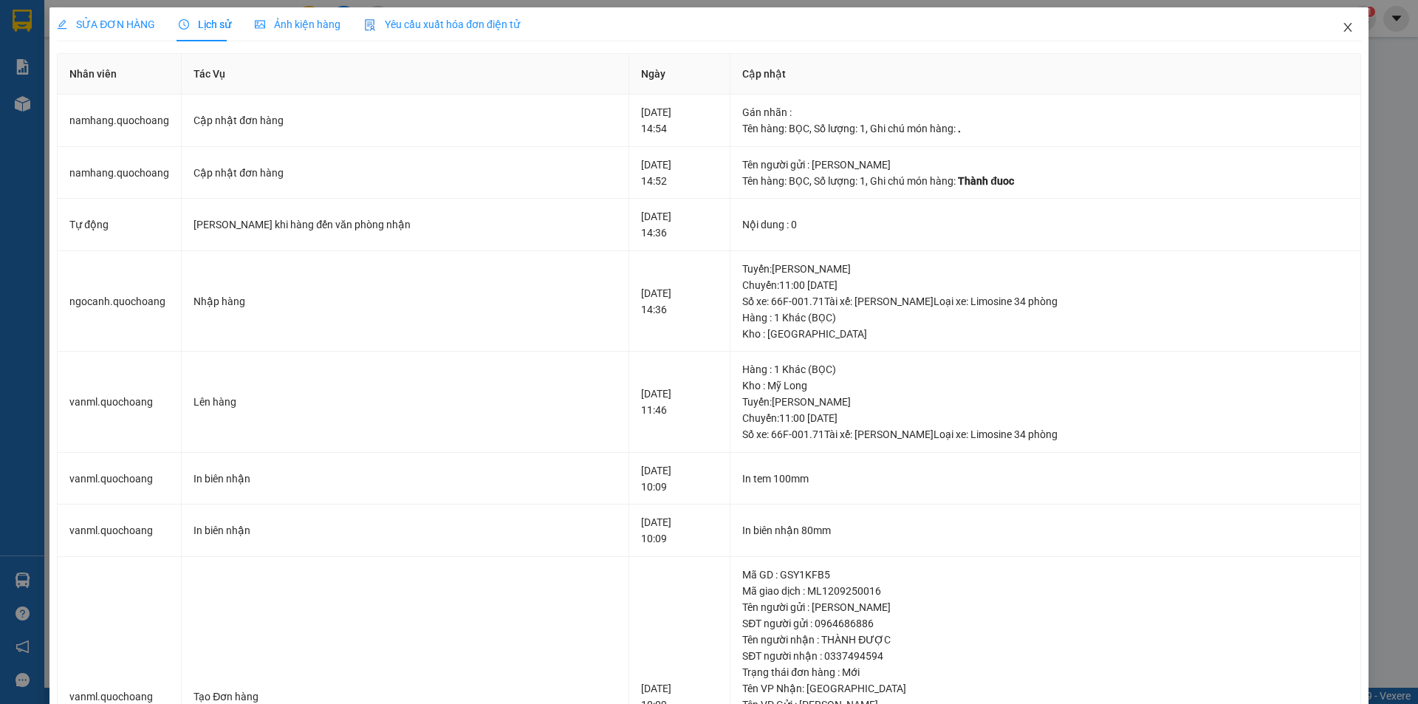
click at [1343, 30] on icon "close" at bounding box center [1347, 27] width 8 height 9
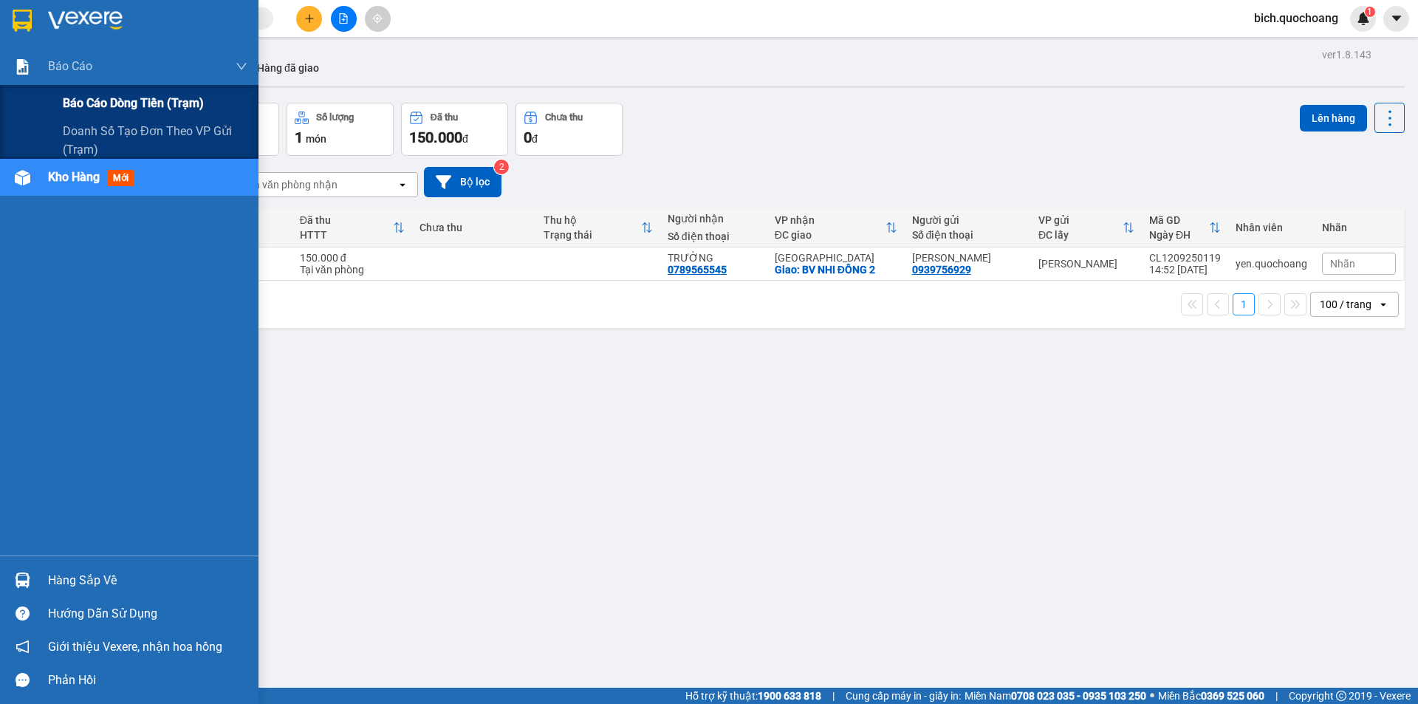
click at [116, 109] on span "Báo cáo dòng tiền (trạm)" at bounding box center [133, 103] width 141 height 18
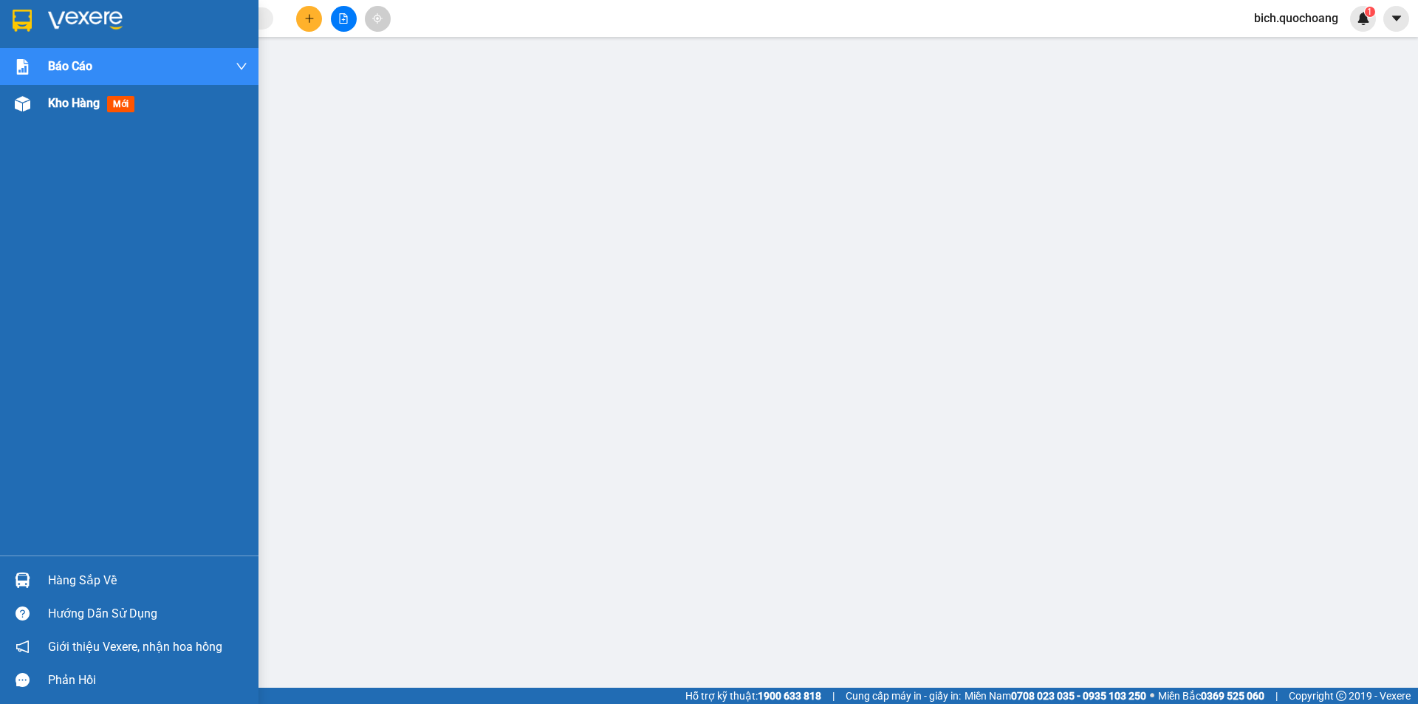
click at [57, 108] on span "Kho hàng" at bounding box center [74, 103] width 52 height 14
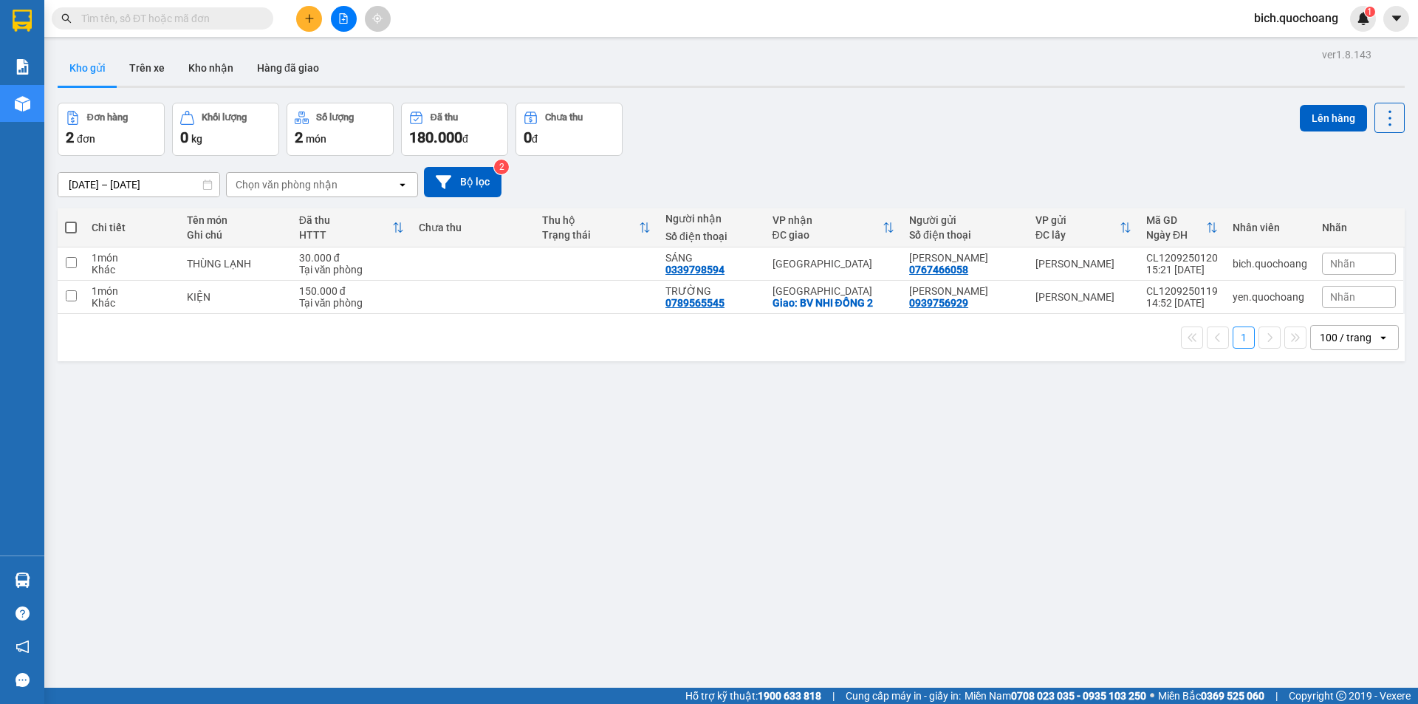
click at [121, 16] on input "text" at bounding box center [168, 18] width 174 height 16
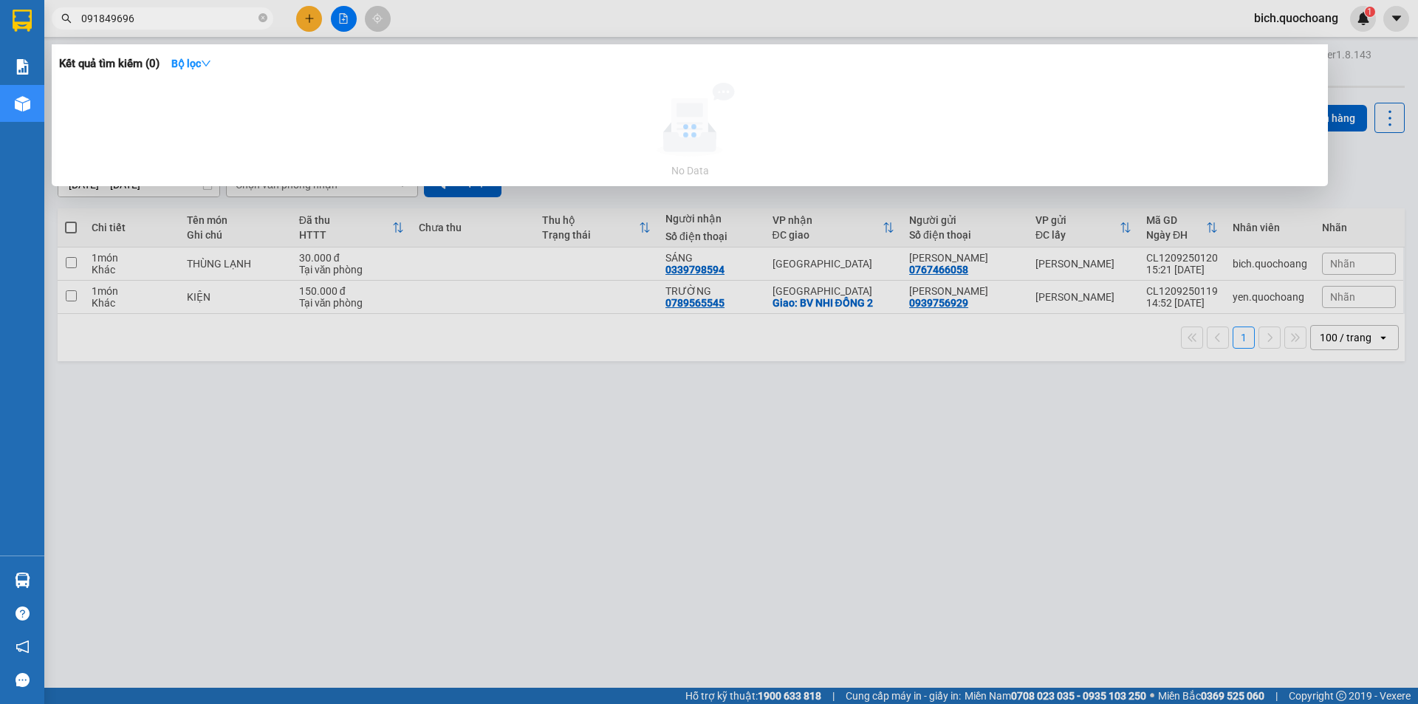
type input "0918496964"
